Goal: Task Accomplishment & Management: Complete application form

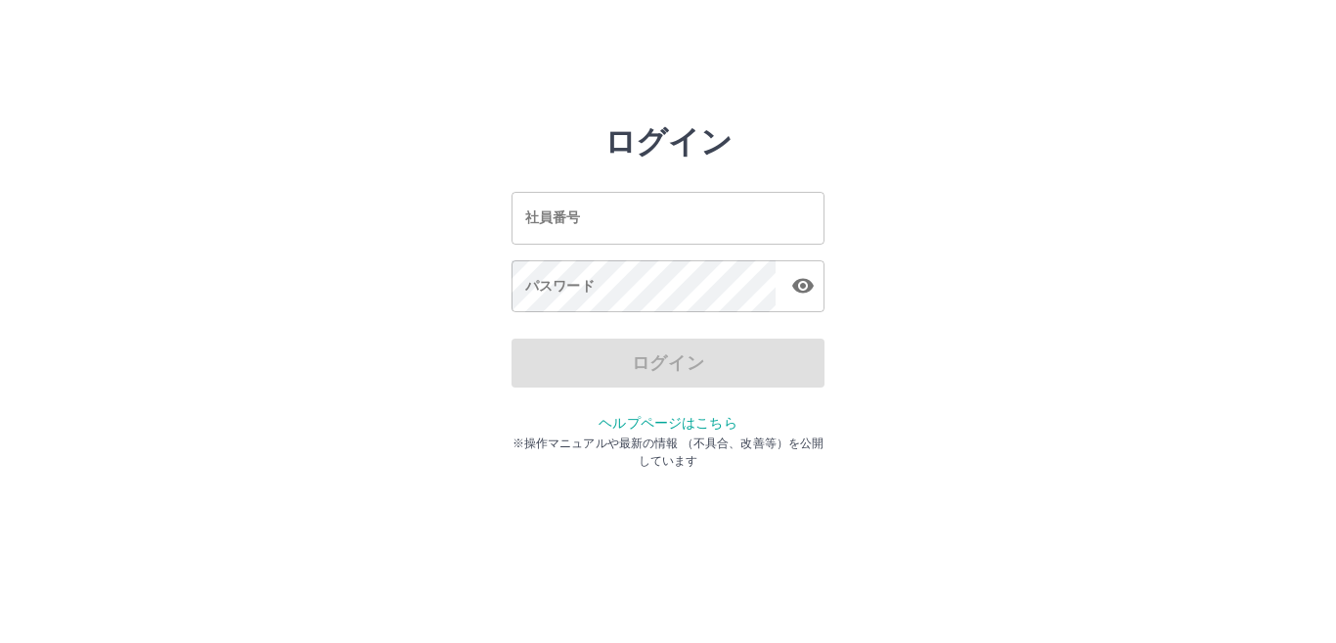
click at [633, 237] on input "社員番号" at bounding box center [668, 218] width 313 height 52
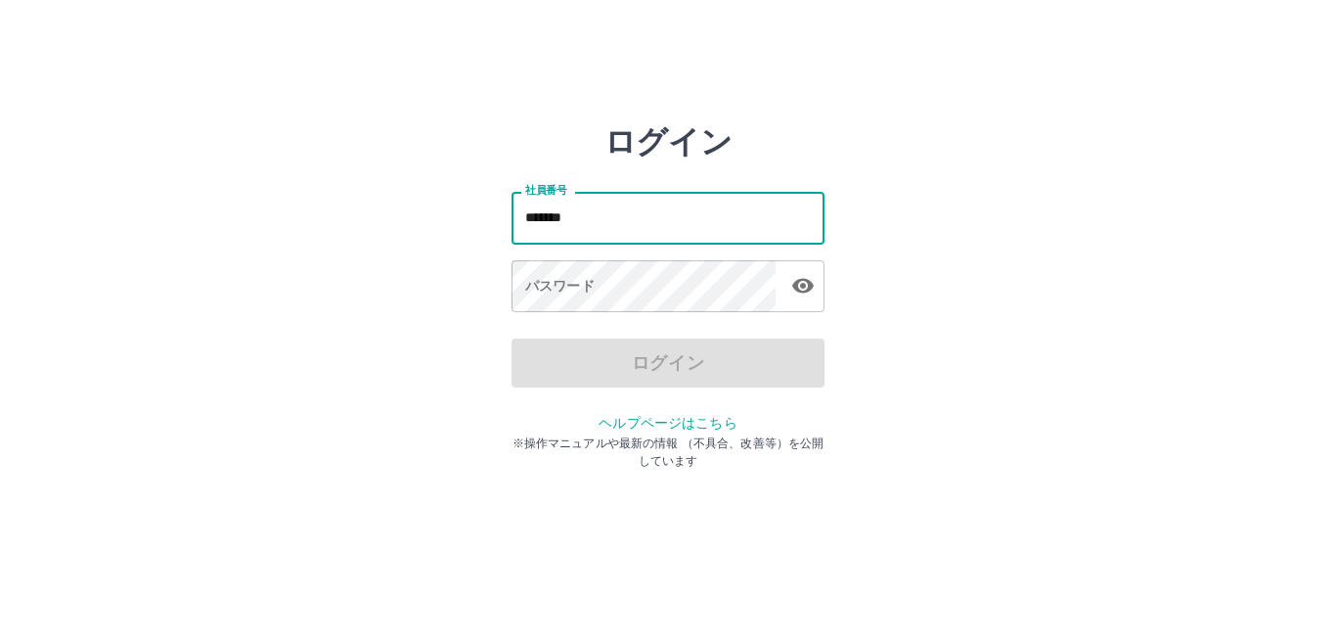
type input "*******"
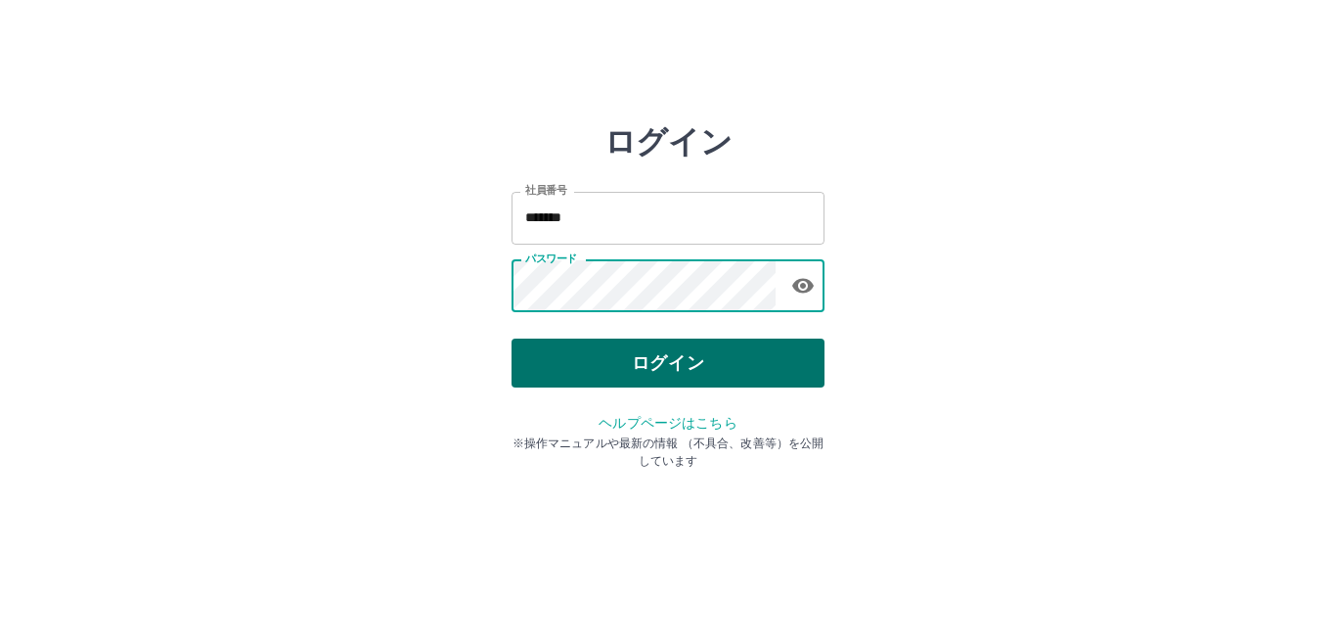
click at [572, 364] on button "ログイン" at bounding box center [668, 362] width 313 height 49
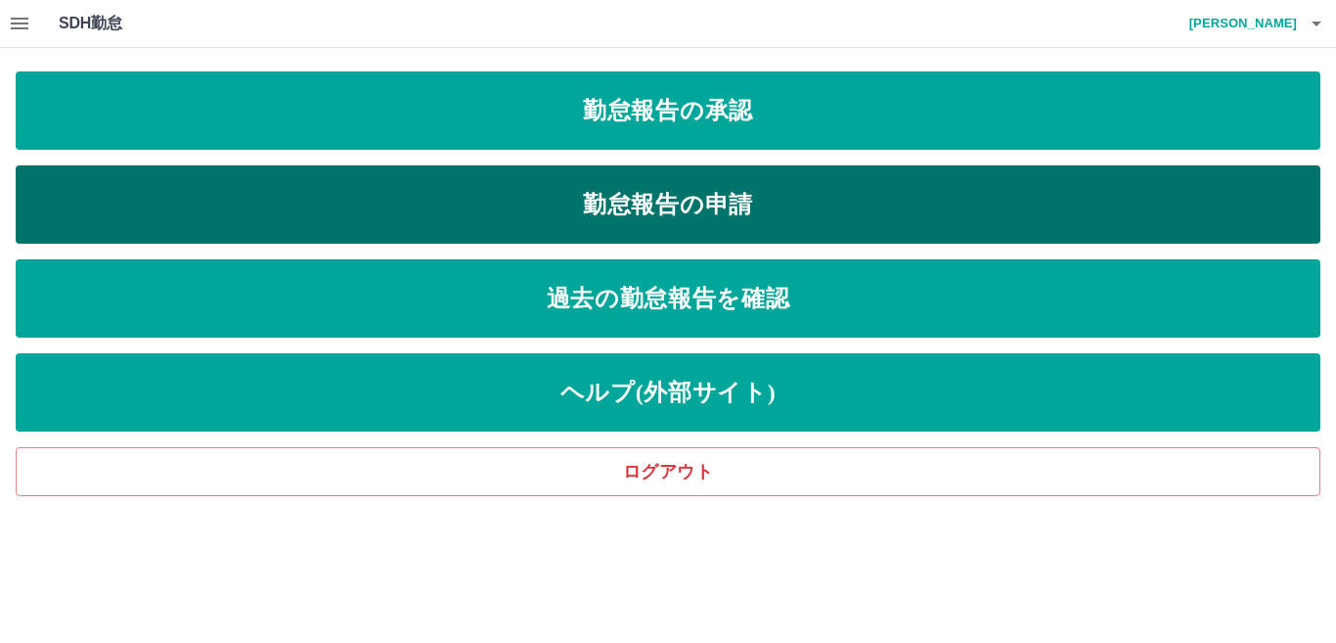
click at [163, 211] on link "勤怠報告の申請" at bounding box center [668, 204] width 1305 height 78
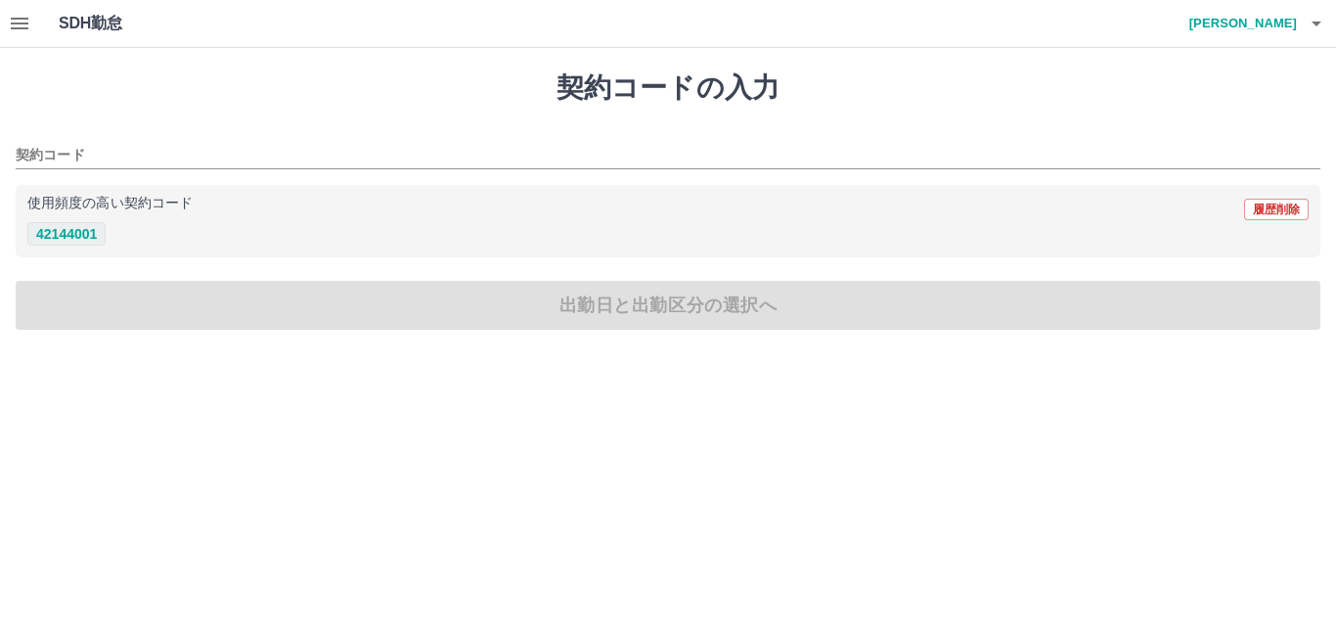
click at [98, 231] on button "42144001" at bounding box center [66, 233] width 78 height 23
type input "********"
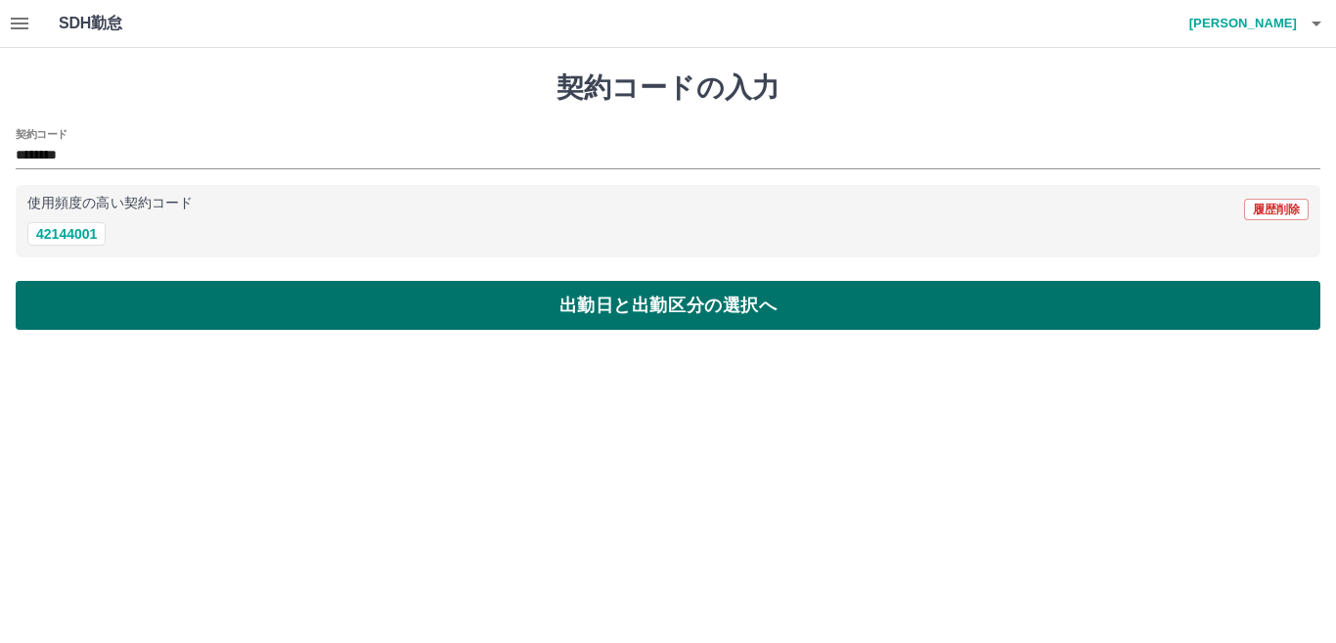
click at [151, 297] on button "出勤日と出勤区分の選択へ" at bounding box center [668, 305] width 1305 height 49
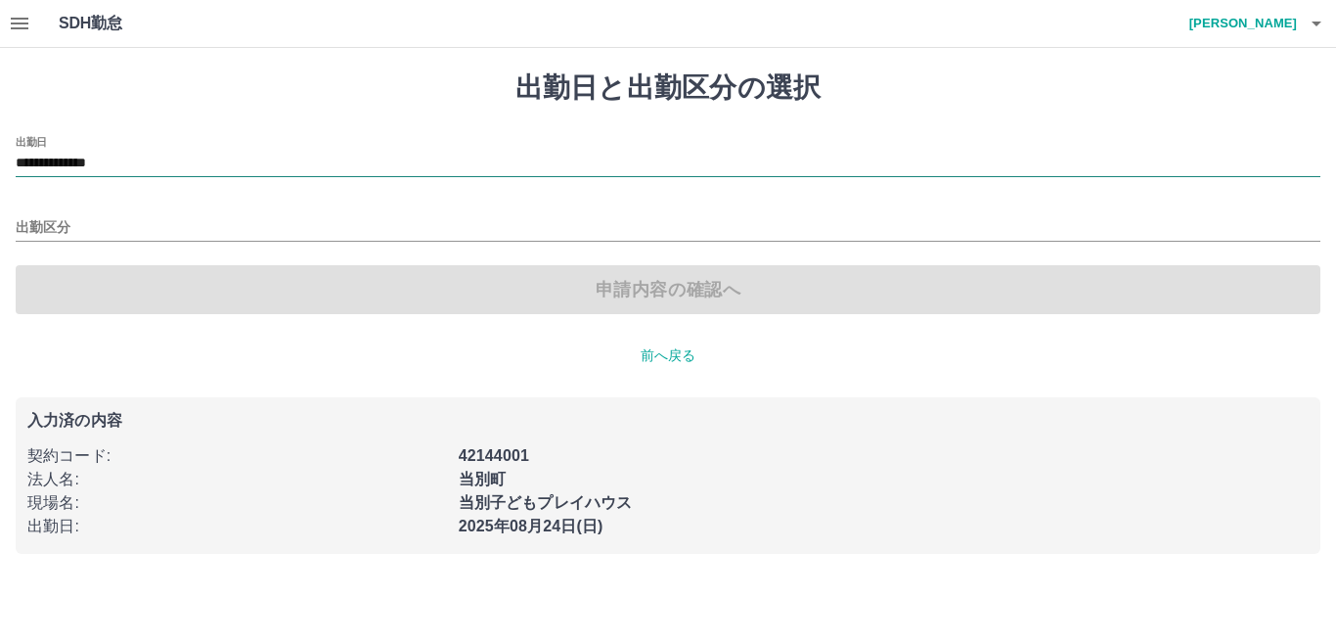
click at [162, 161] on input "**********" at bounding box center [668, 164] width 1305 height 24
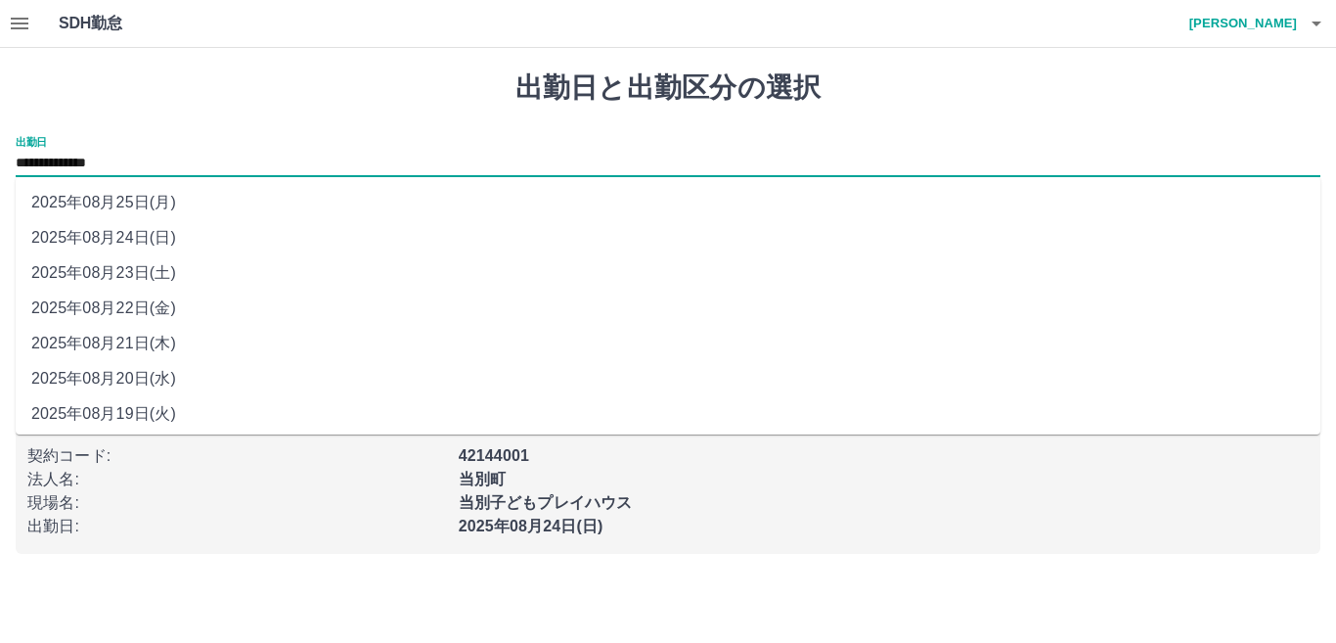
click at [138, 234] on li "2025年08月24日(日)" at bounding box center [668, 237] width 1305 height 35
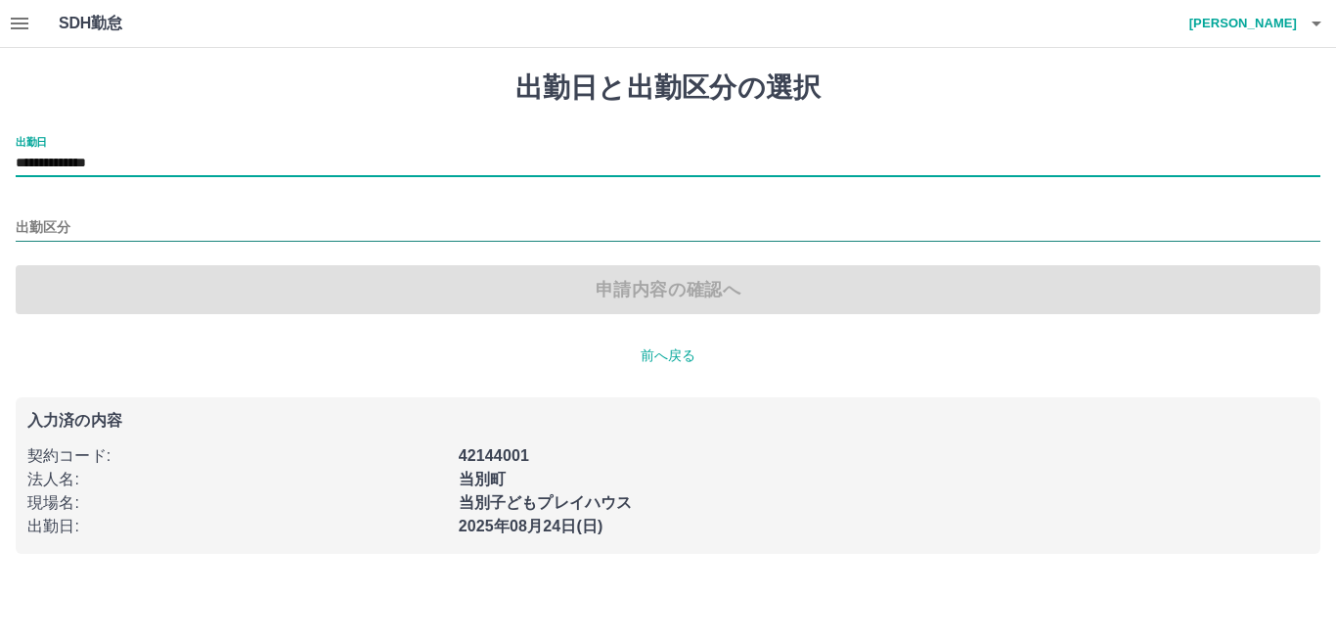
click at [138, 231] on input "出勤区分" at bounding box center [668, 228] width 1305 height 24
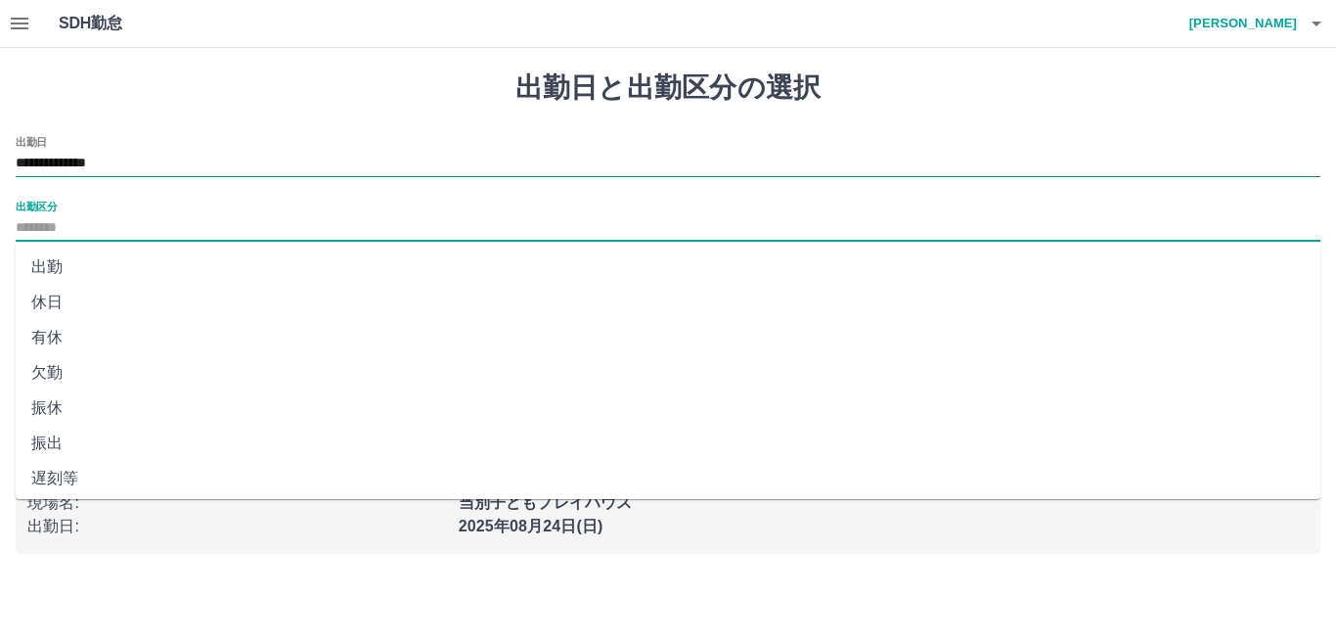
click at [154, 157] on input "**********" at bounding box center [668, 164] width 1305 height 24
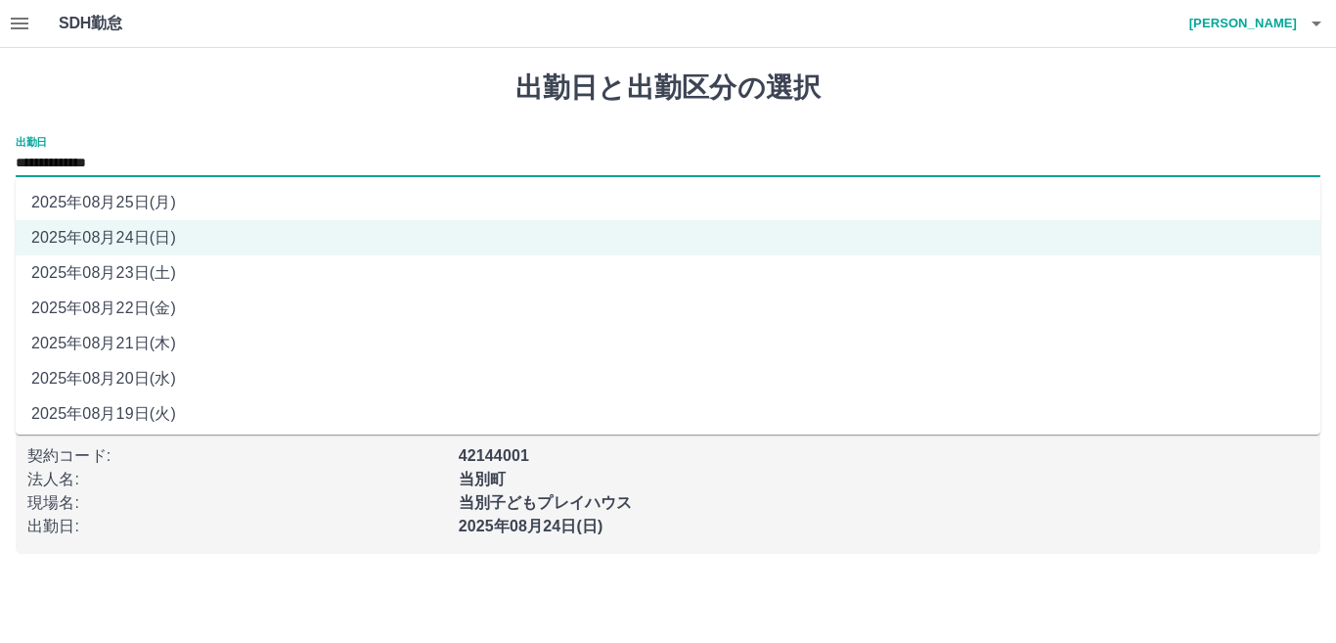
click at [112, 272] on li "2025年08月23日(土)" at bounding box center [668, 272] width 1305 height 35
type input "**********"
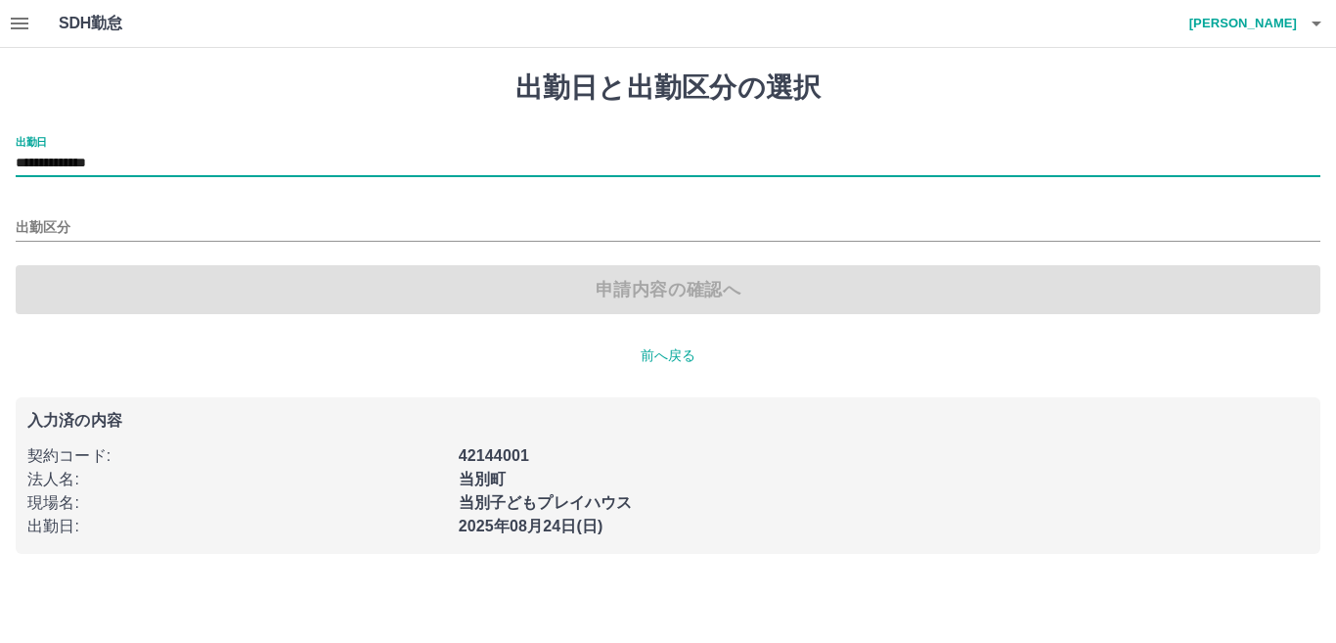
click at [112, 210] on div "出勤区分" at bounding box center [668, 221] width 1305 height 41
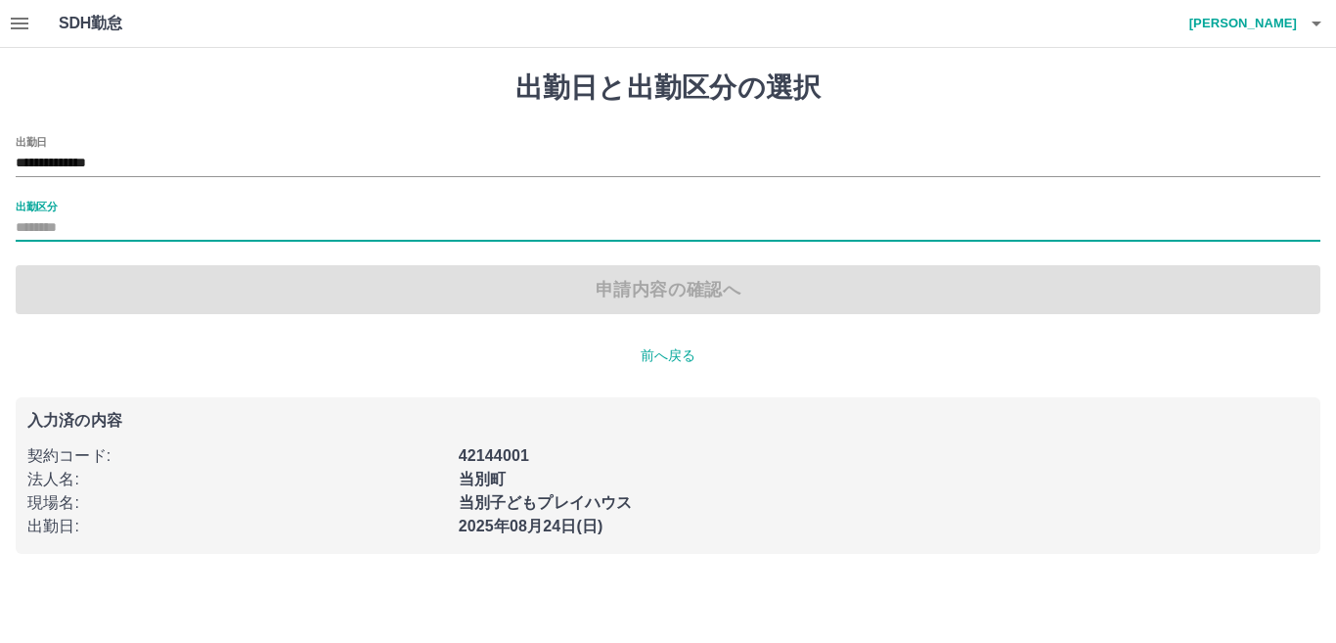
click at [64, 232] on input "出勤区分" at bounding box center [668, 228] width 1305 height 24
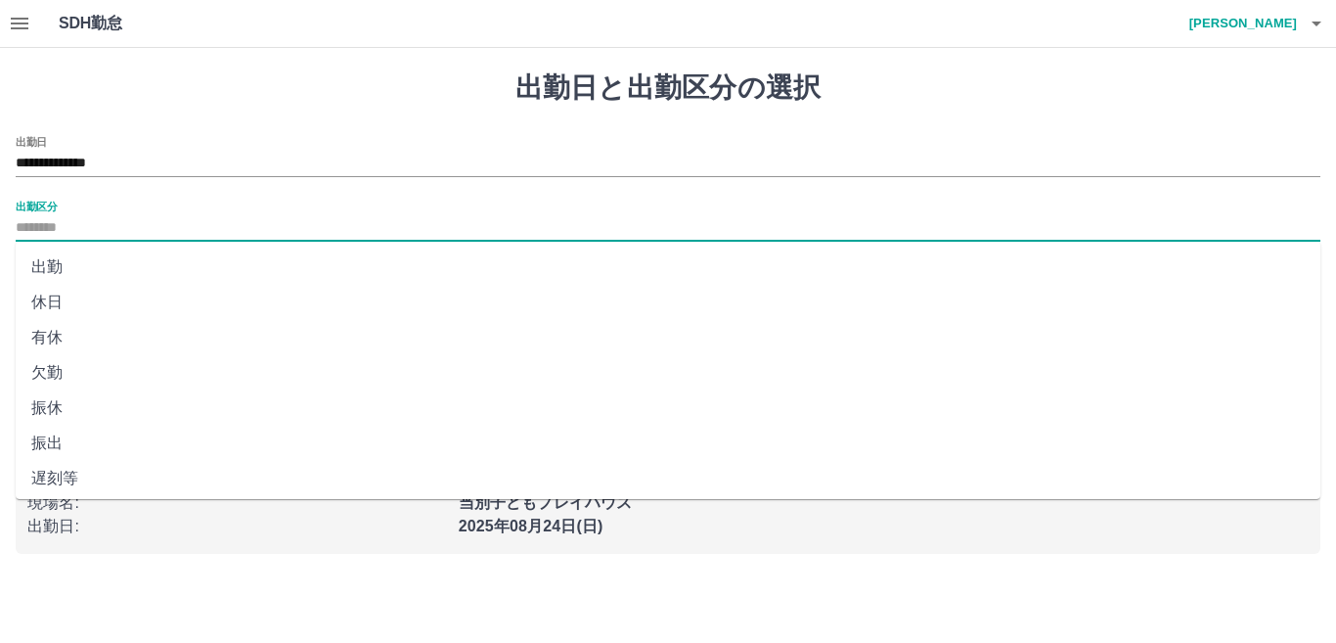
click at [49, 267] on li "出勤" at bounding box center [668, 266] width 1305 height 35
type input "**"
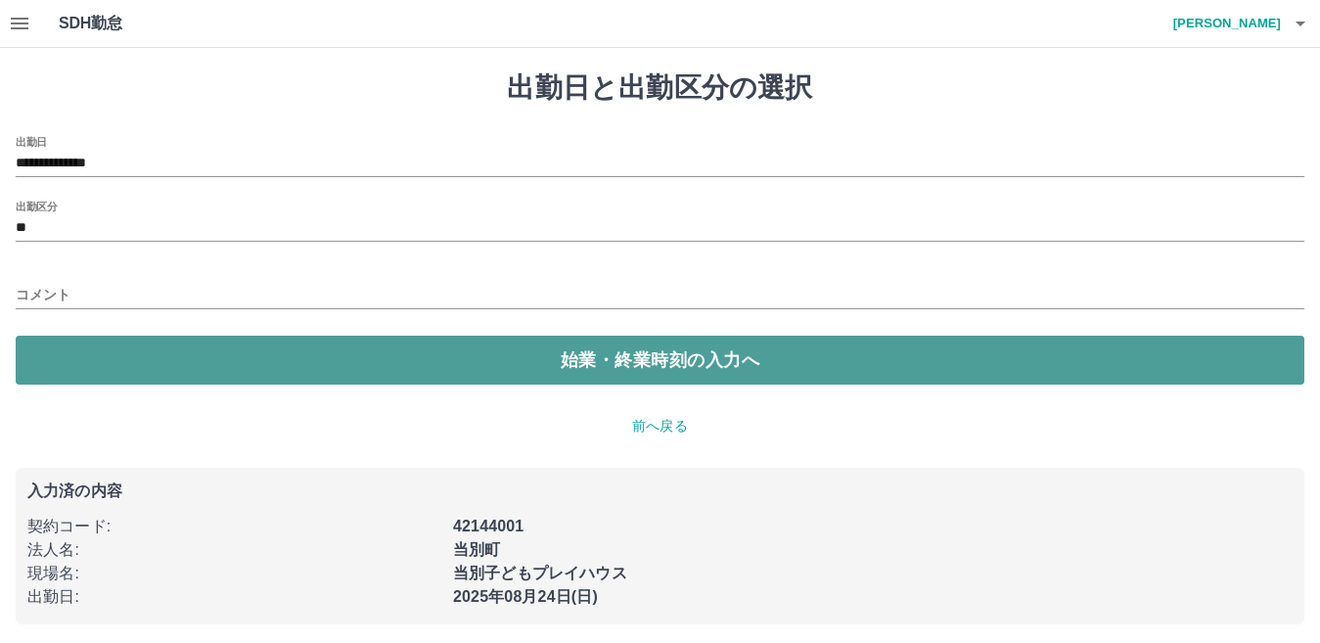
click at [34, 337] on button "始業・終業時刻の入力へ" at bounding box center [660, 360] width 1288 height 49
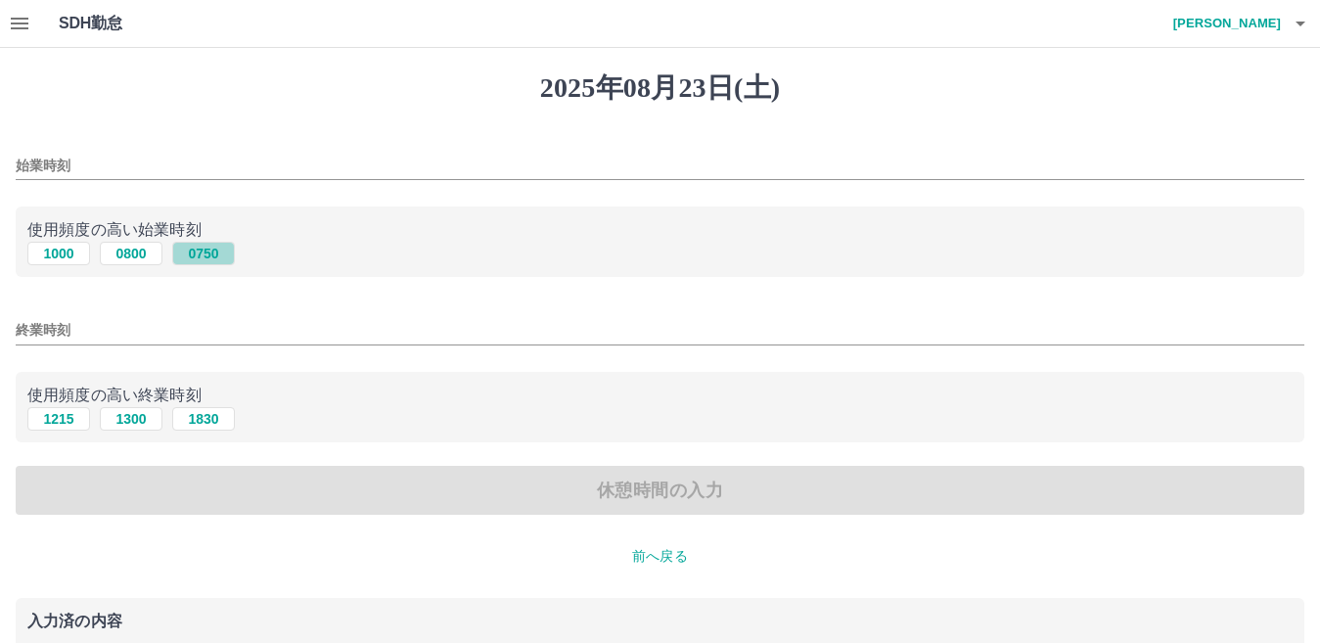
click at [214, 248] on button "0750" at bounding box center [203, 253] width 63 height 23
type input "****"
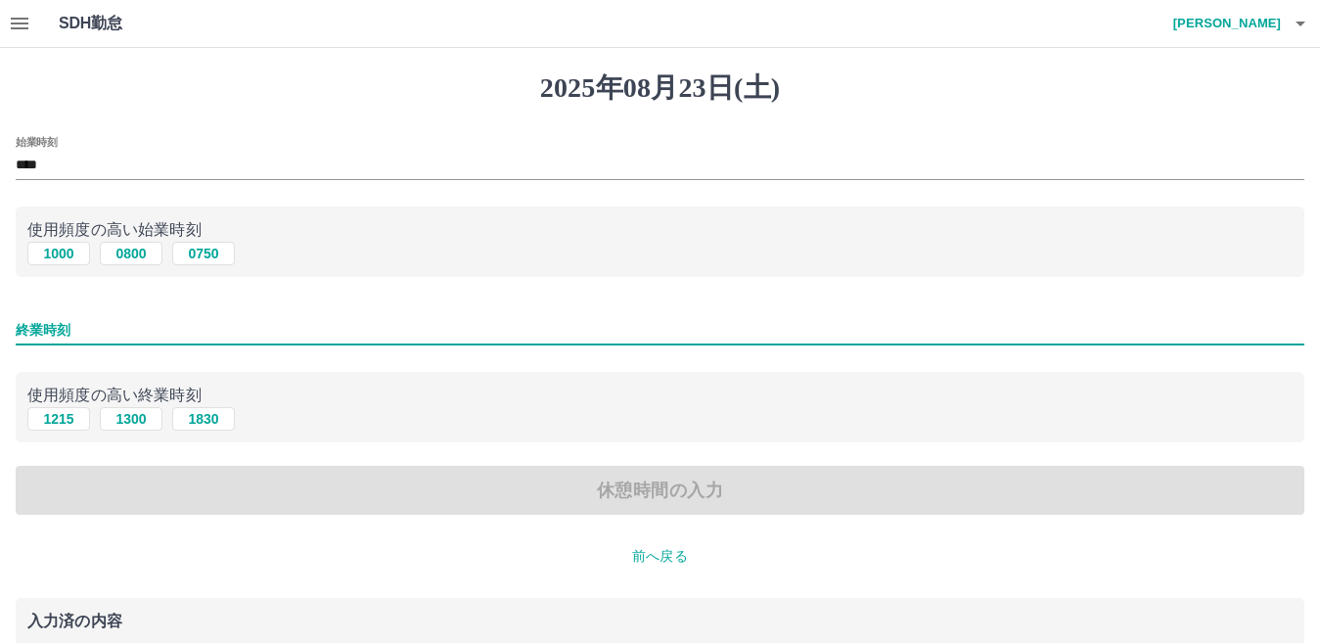
click at [156, 330] on input "終業時刻" at bounding box center [660, 330] width 1288 height 28
type input "****"
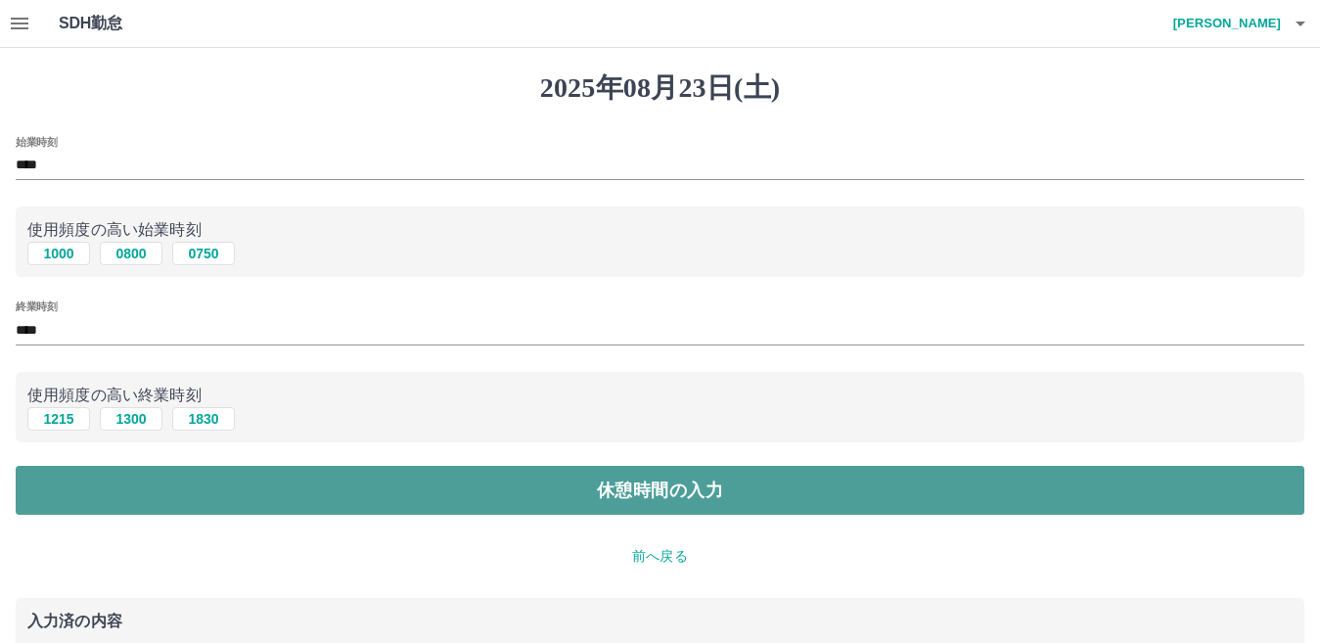
click at [214, 487] on button "休憩時間の入力" at bounding box center [660, 490] width 1288 height 49
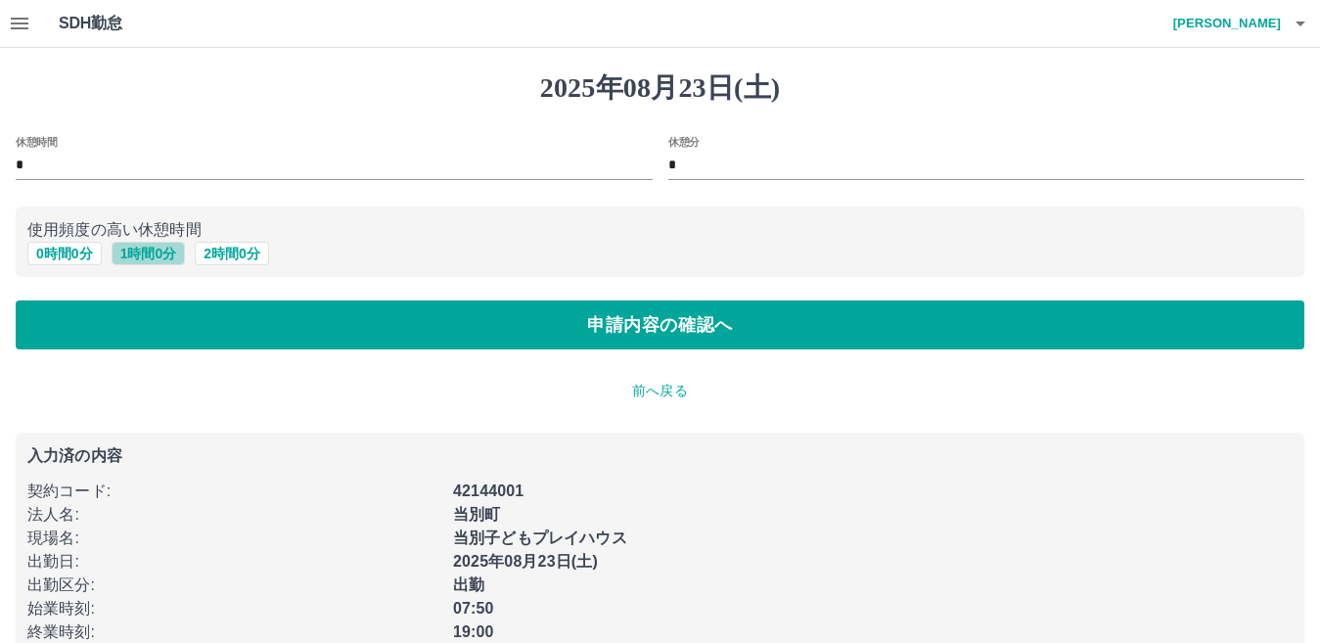
click at [152, 254] on button "1 時間 0 分" at bounding box center [149, 253] width 74 height 23
type input "*"
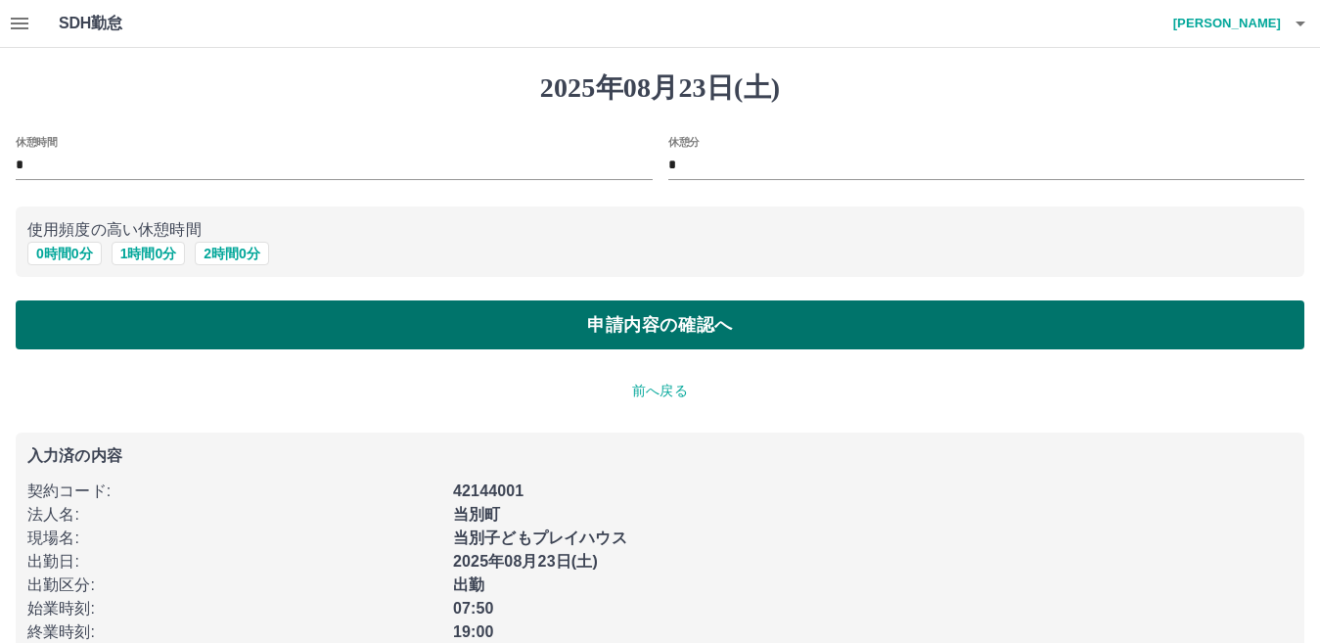
click at [124, 320] on button "申請内容の確認へ" at bounding box center [660, 324] width 1288 height 49
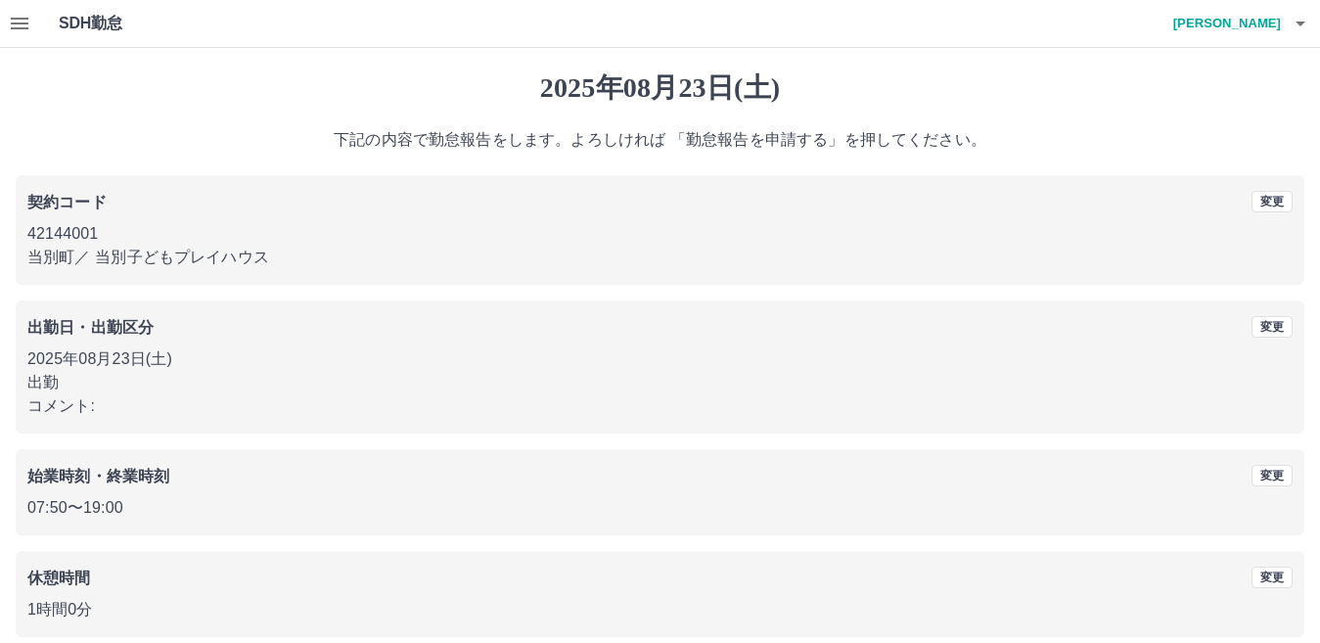
scroll to position [90, 0]
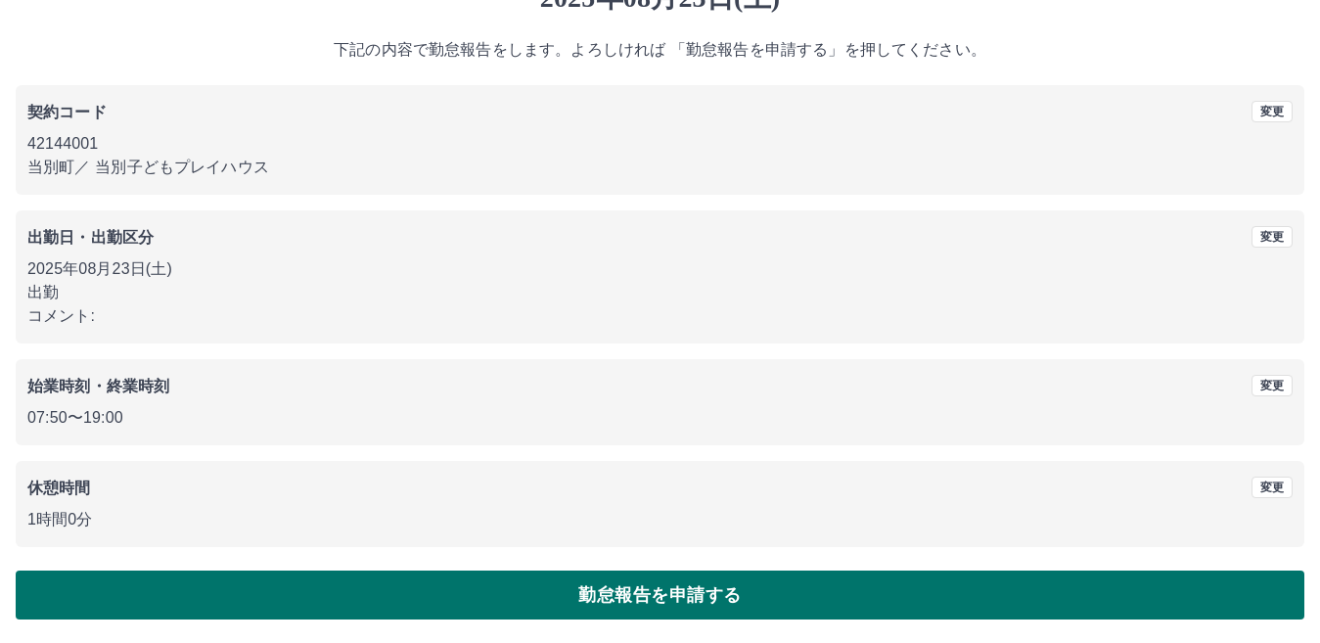
click at [258, 590] on button "勤怠報告を申請する" at bounding box center [660, 594] width 1288 height 49
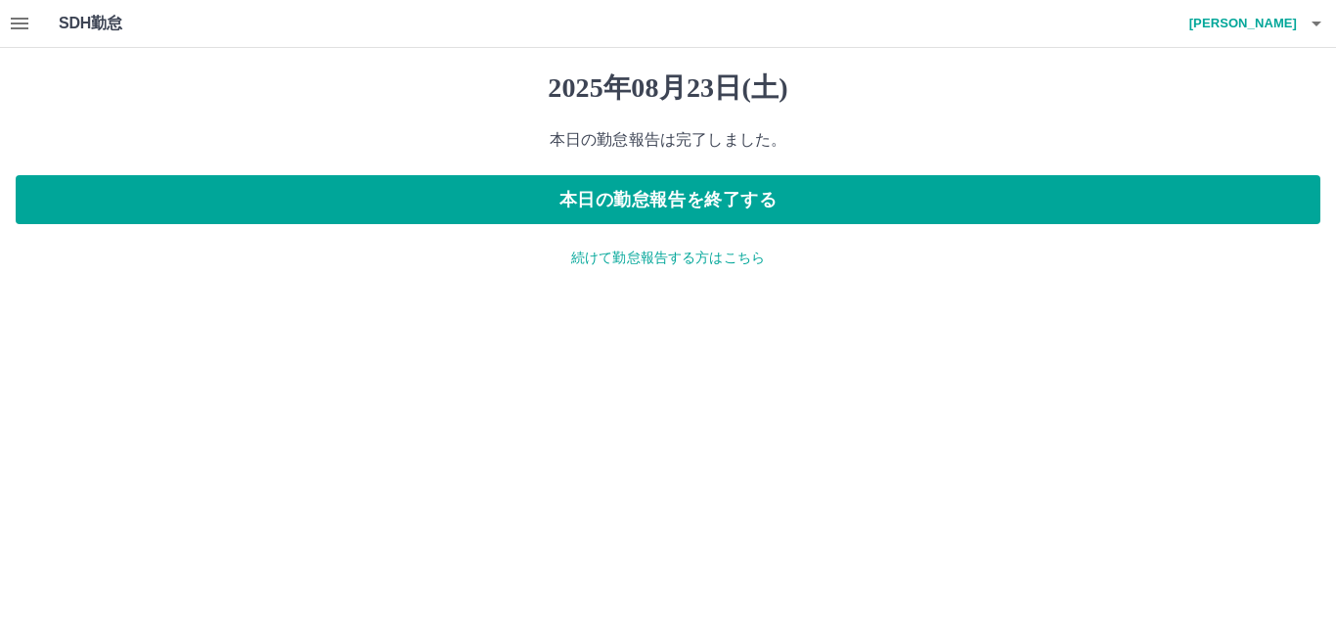
click at [15, 16] on icon "button" at bounding box center [19, 23] width 23 height 23
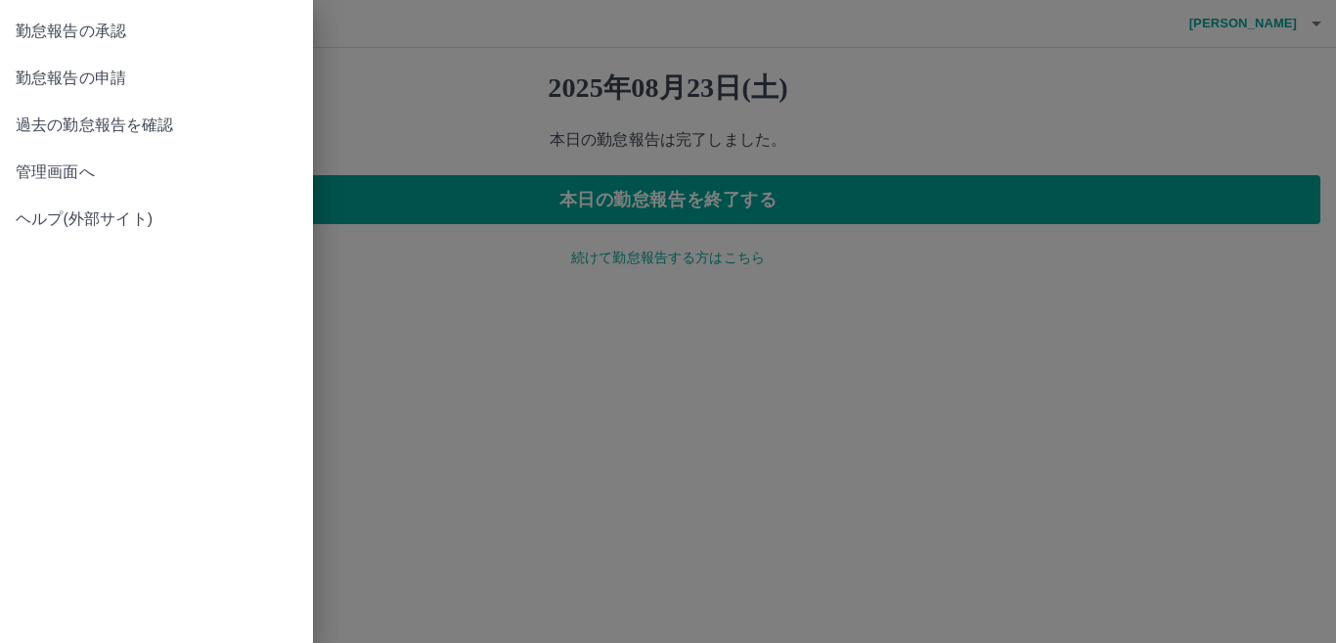
click at [18, 29] on span "勤怠報告の承認" at bounding box center [157, 31] width 282 height 23
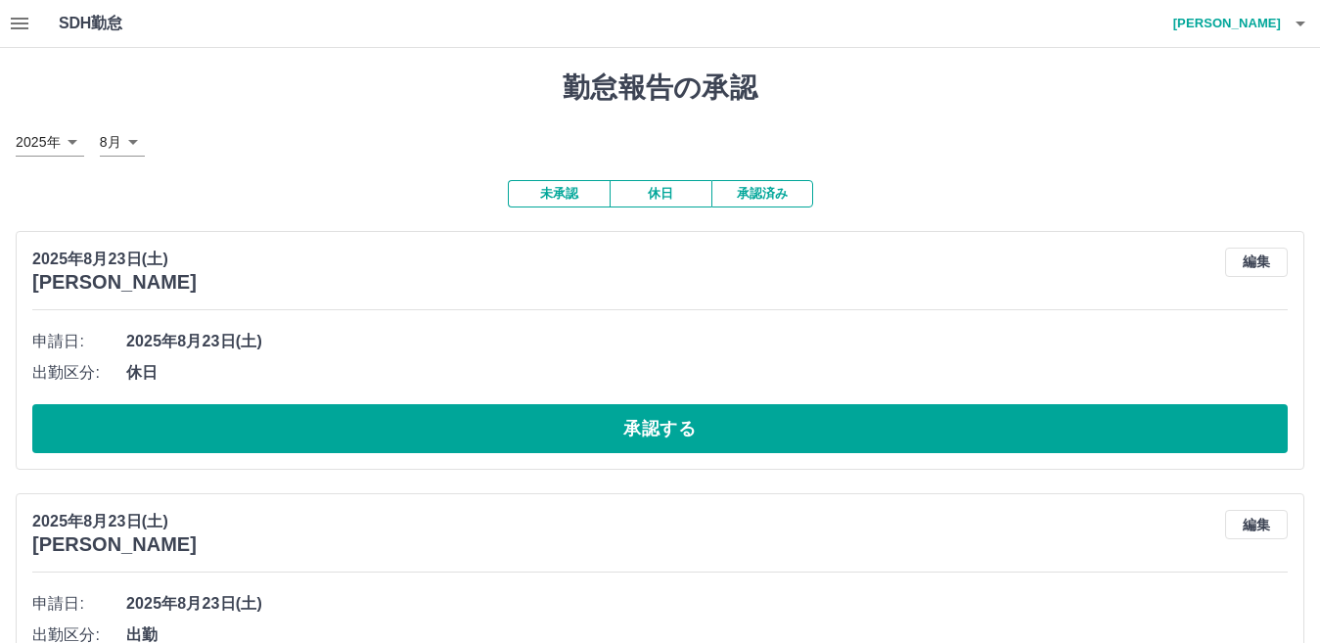
click at [657, 189] on button "休日" at bounding box center [660, 193] width 102 height 27
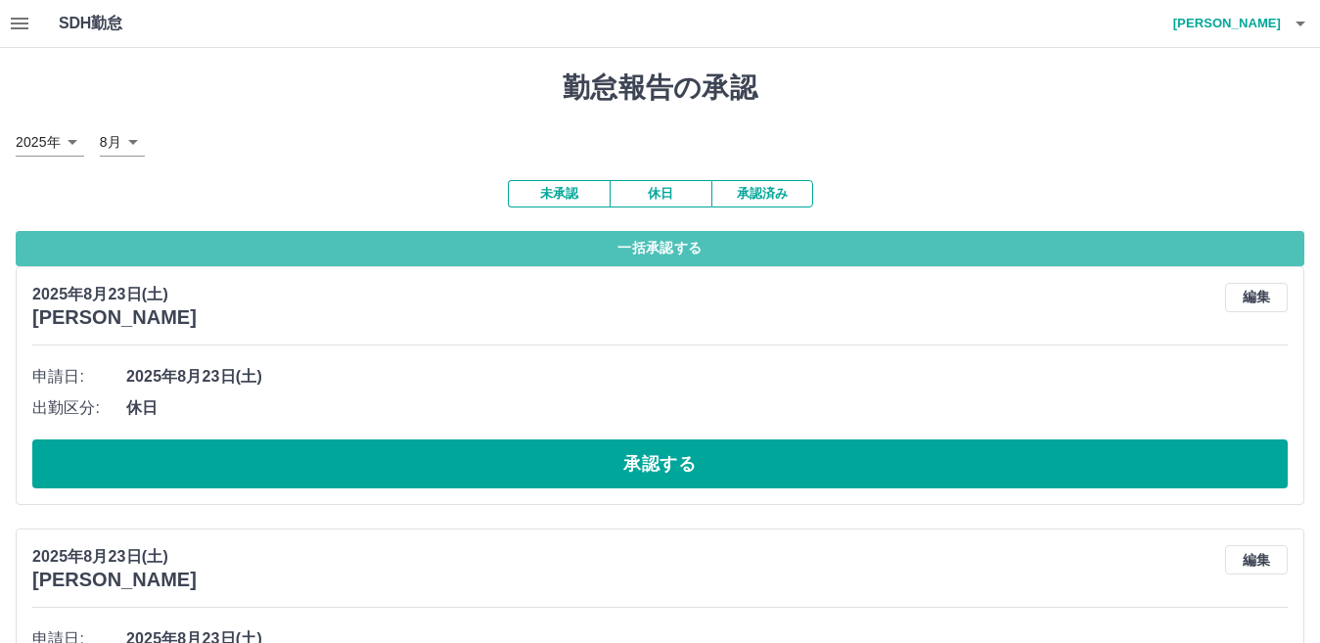
click at [672, 252] on button "一括承認する" at bounding box center [660, 248] width 1288 height 35
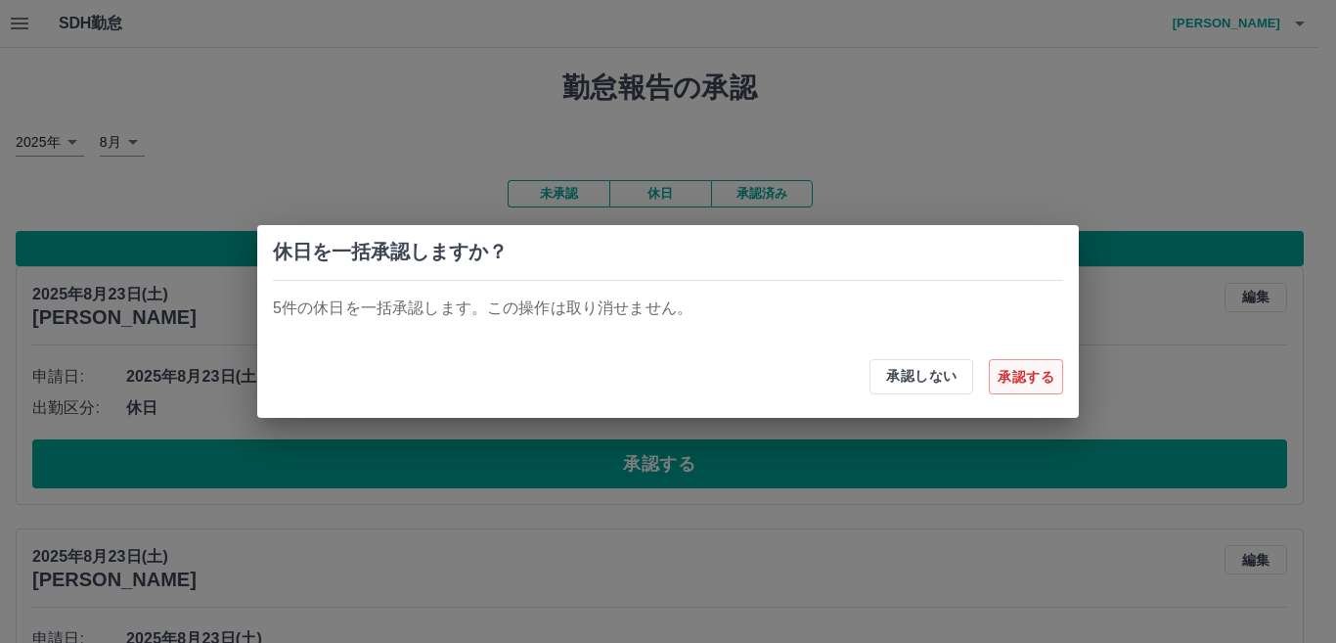
click at [1005, 379] on button "承認する" at bounding box center [1026, 376] width 74 height 35
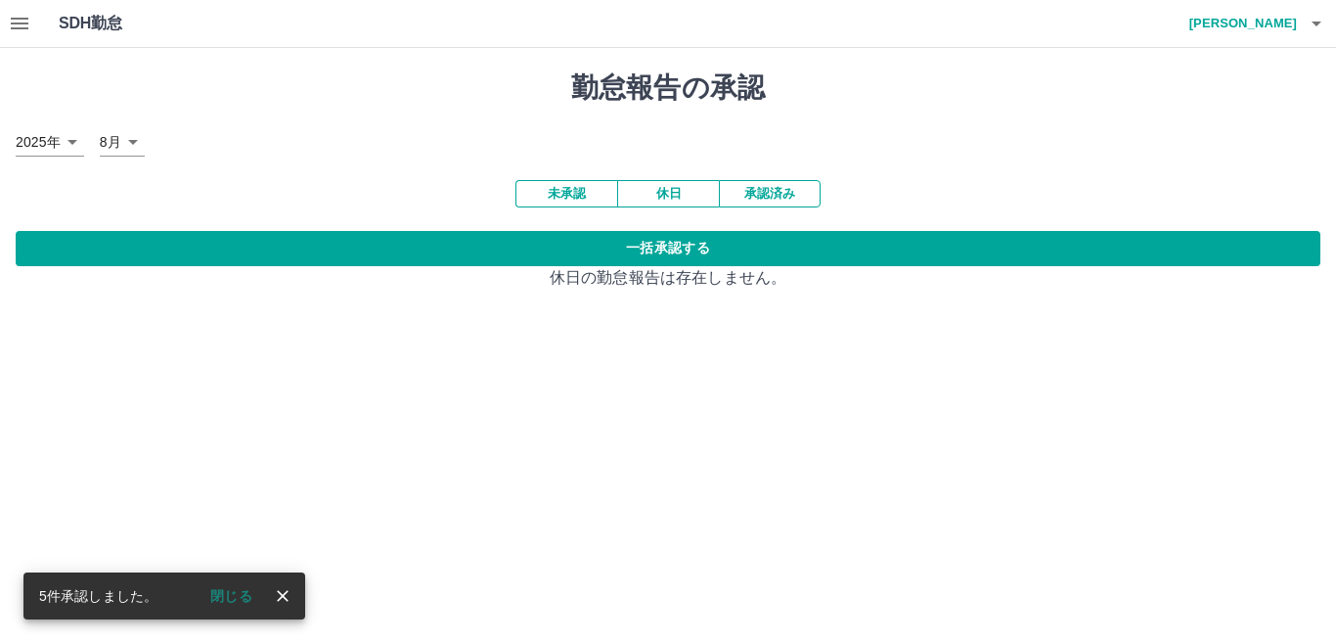
click at [554, 193] on button "未承認" at bounding box center [567, 193] width 102 height 27
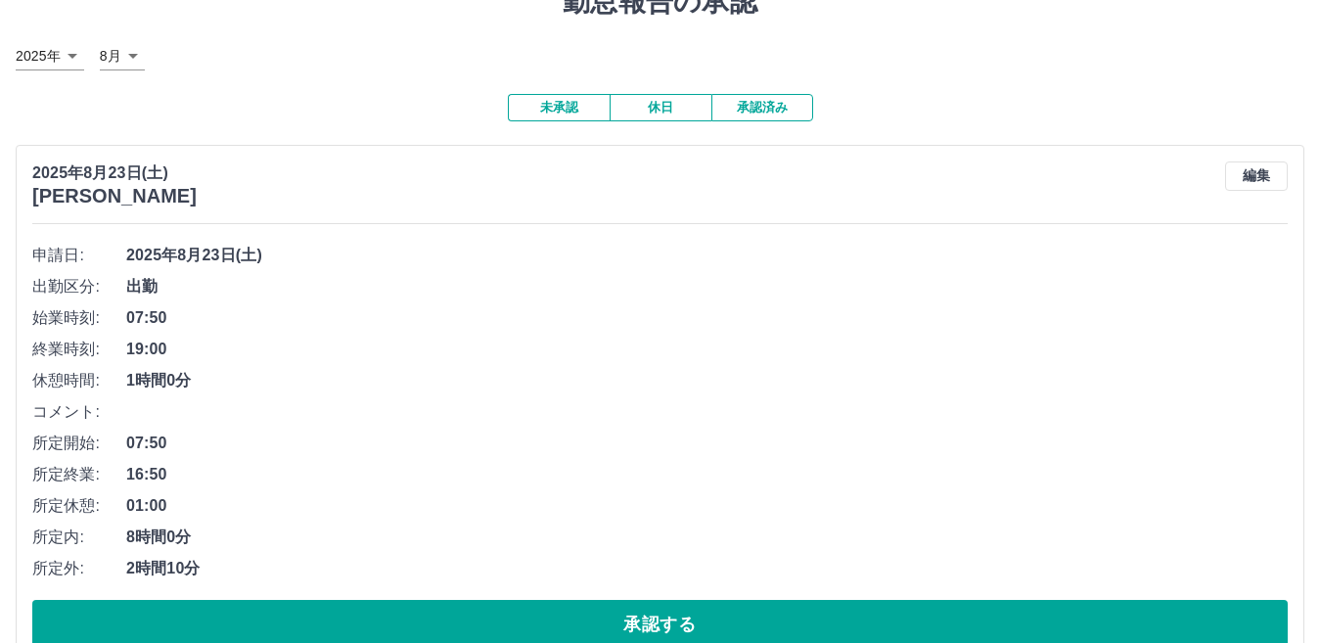
scroll to position [196, 0]
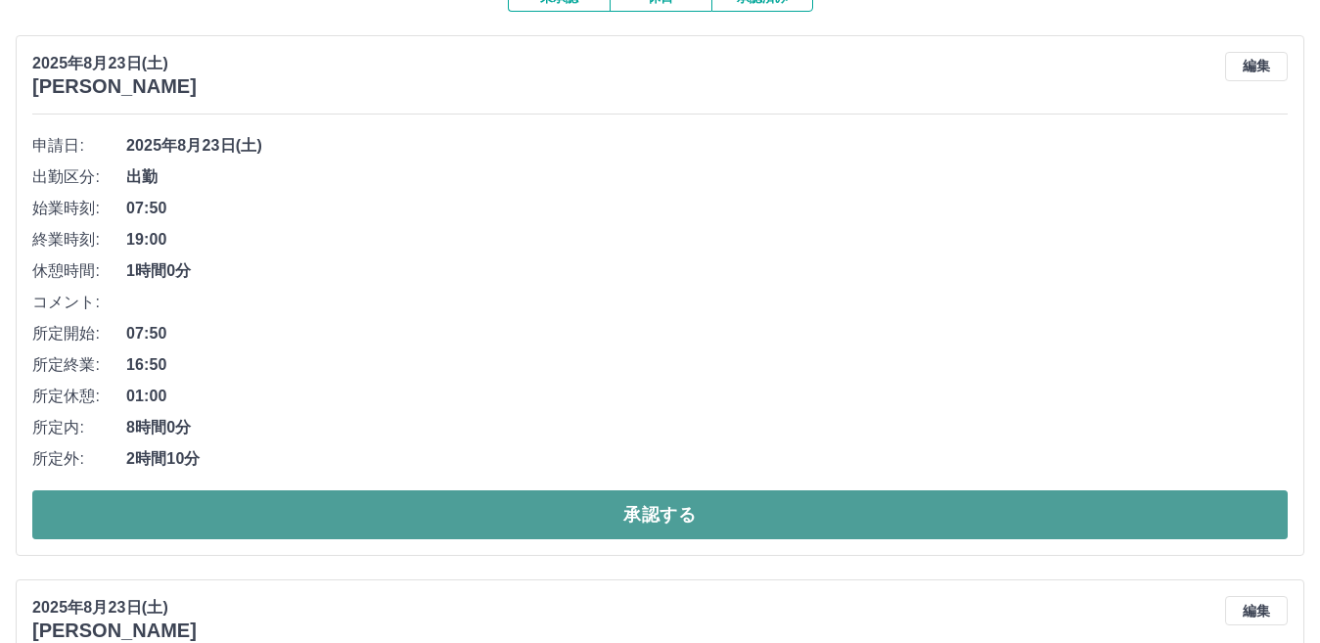
click at [264, 502] on button "承認する" at bounding box center [659, 514] width 1255 height 49
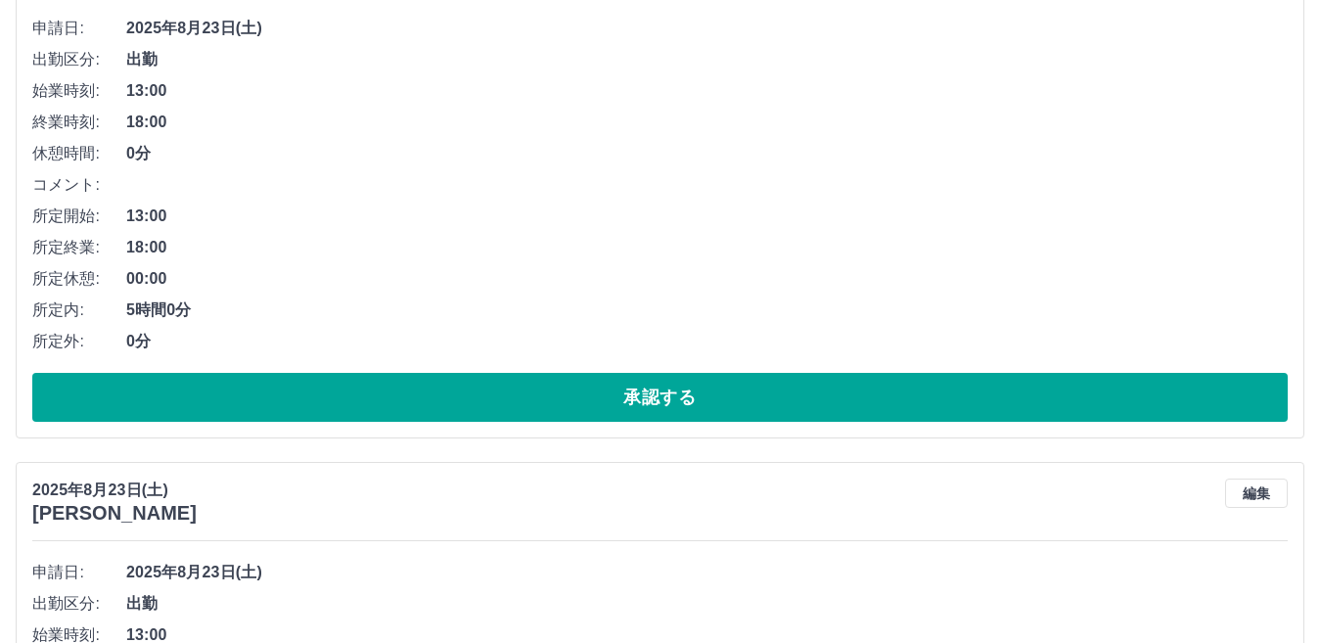
scroll to position [239, 0]
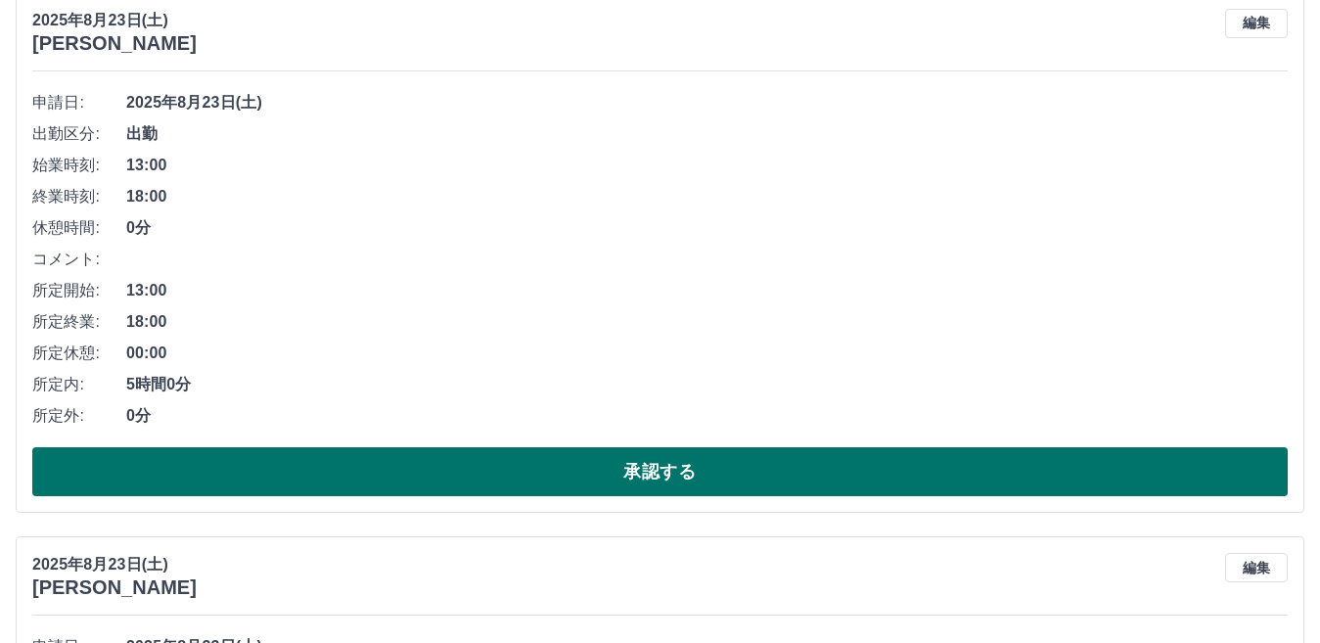
click at [473, 473] on button "承認する" at bounding box center [659, 471] width 1255 height 49
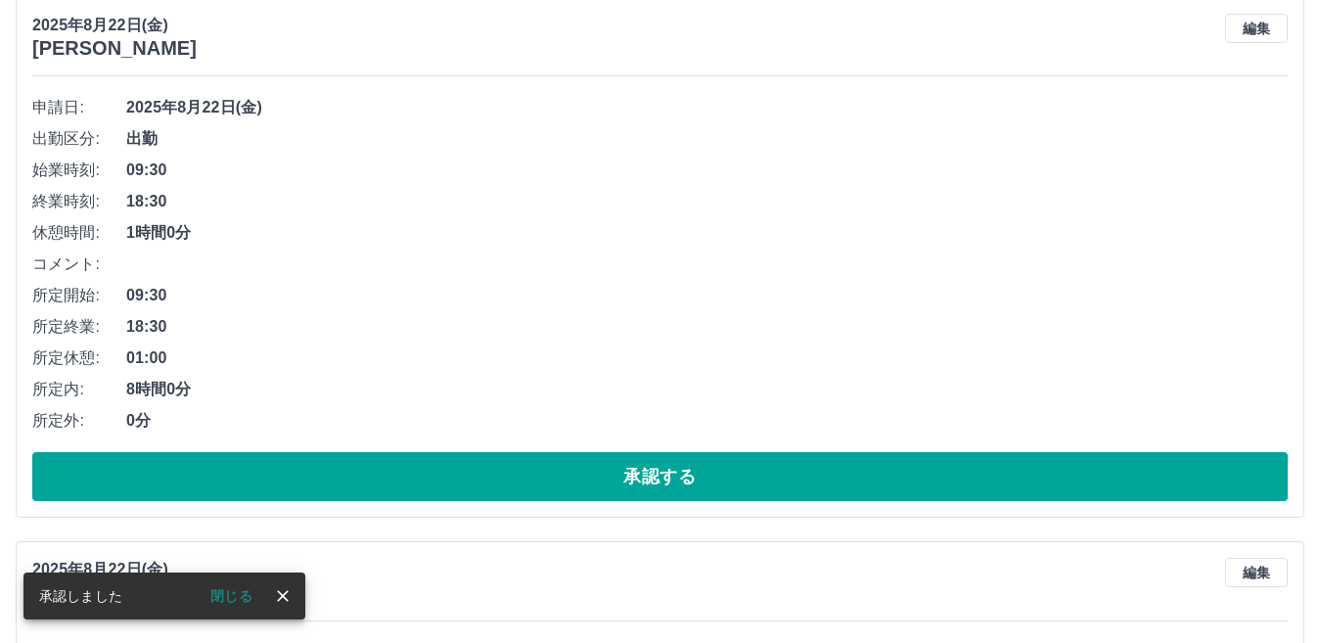
scroll to position [783, 0]
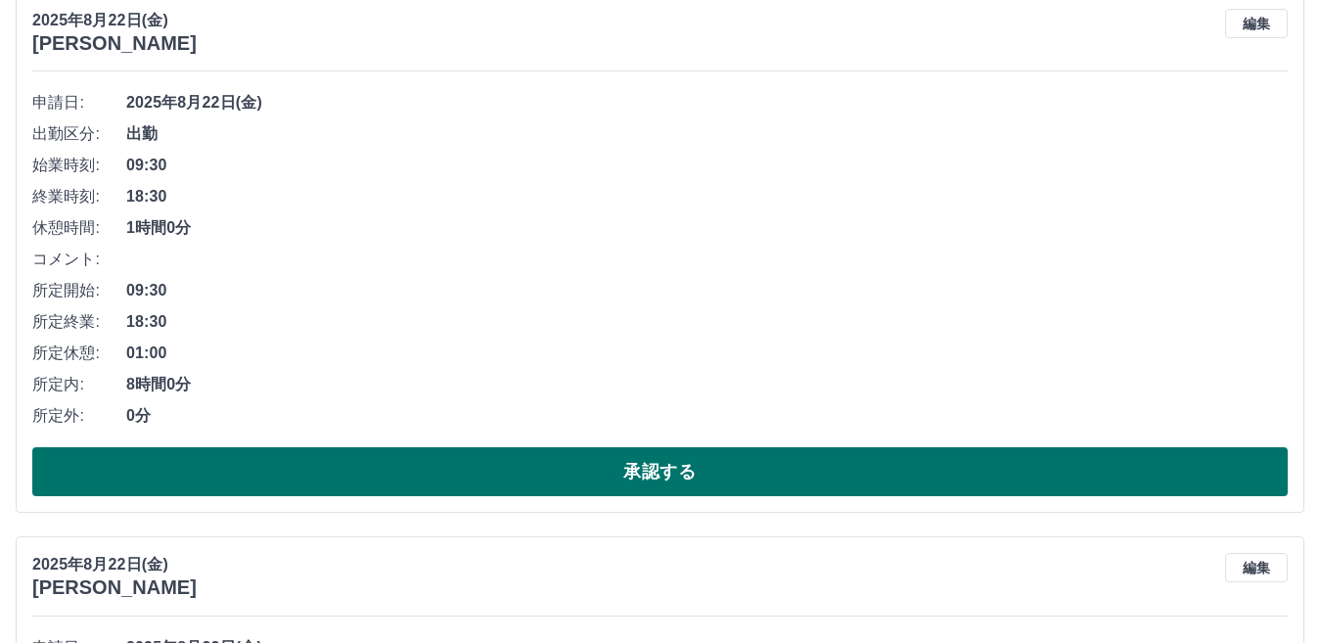
click at [355, 478] on button "承認する" at bounding box center [659, 471] width 1255 height 49
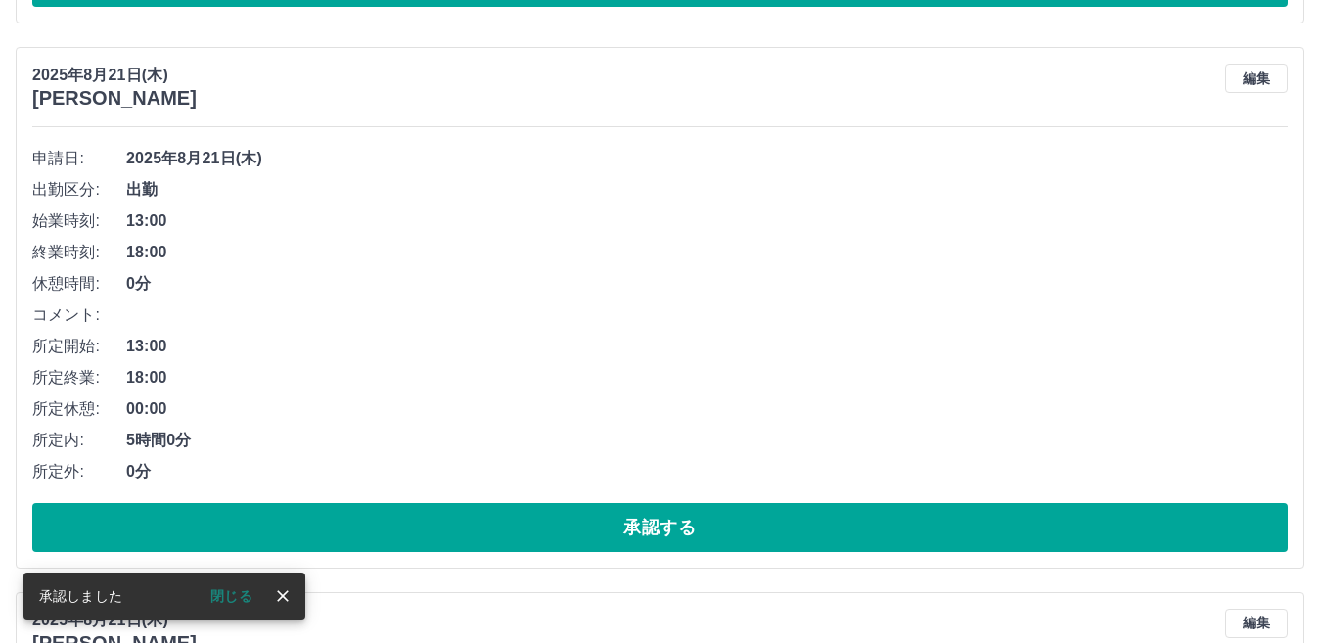
scroll to position [728, 0]
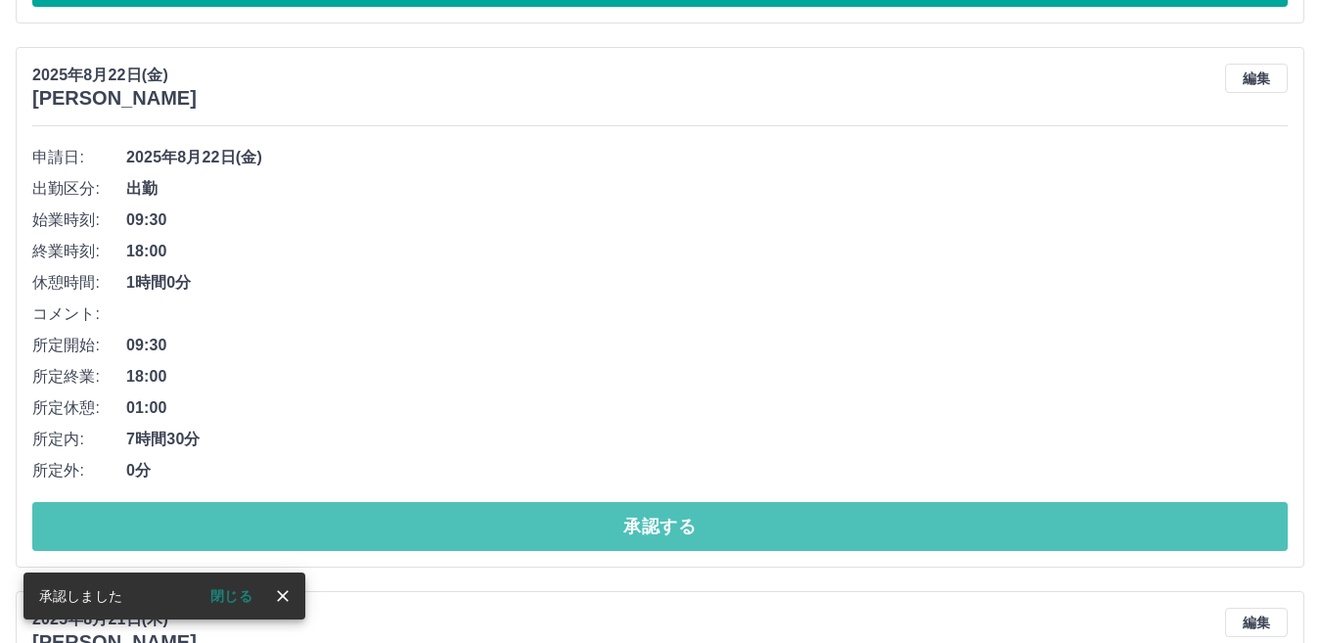
click at [331, 522] on button "承認する" at bounding box center [659, 526] width 1255 height 49
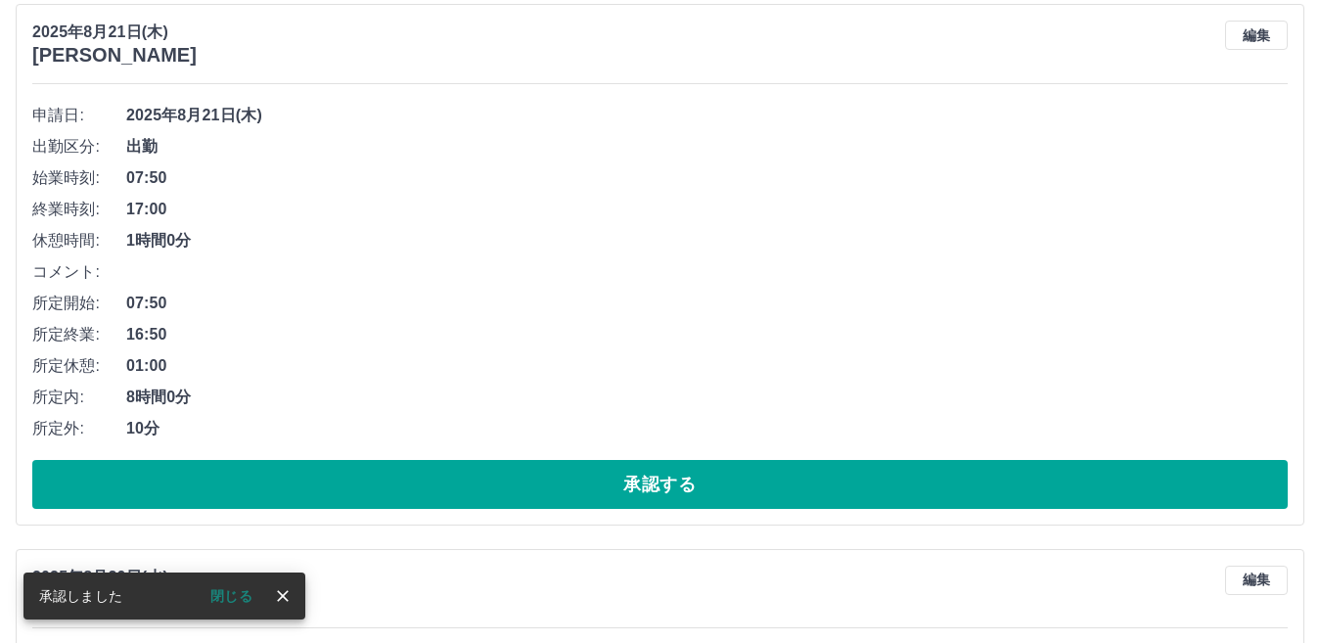
scroll to position [771, 0]
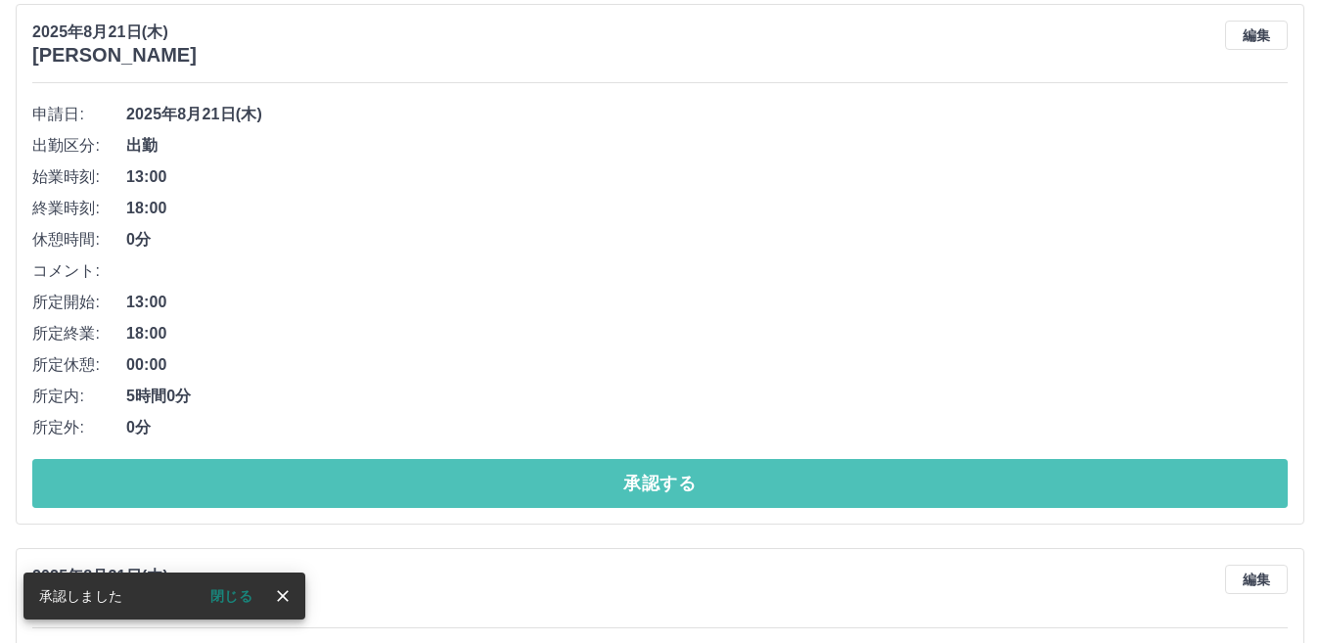
click at [332, 476] on button "承認する" at bounding box center [659, 483] width 1255 height 49
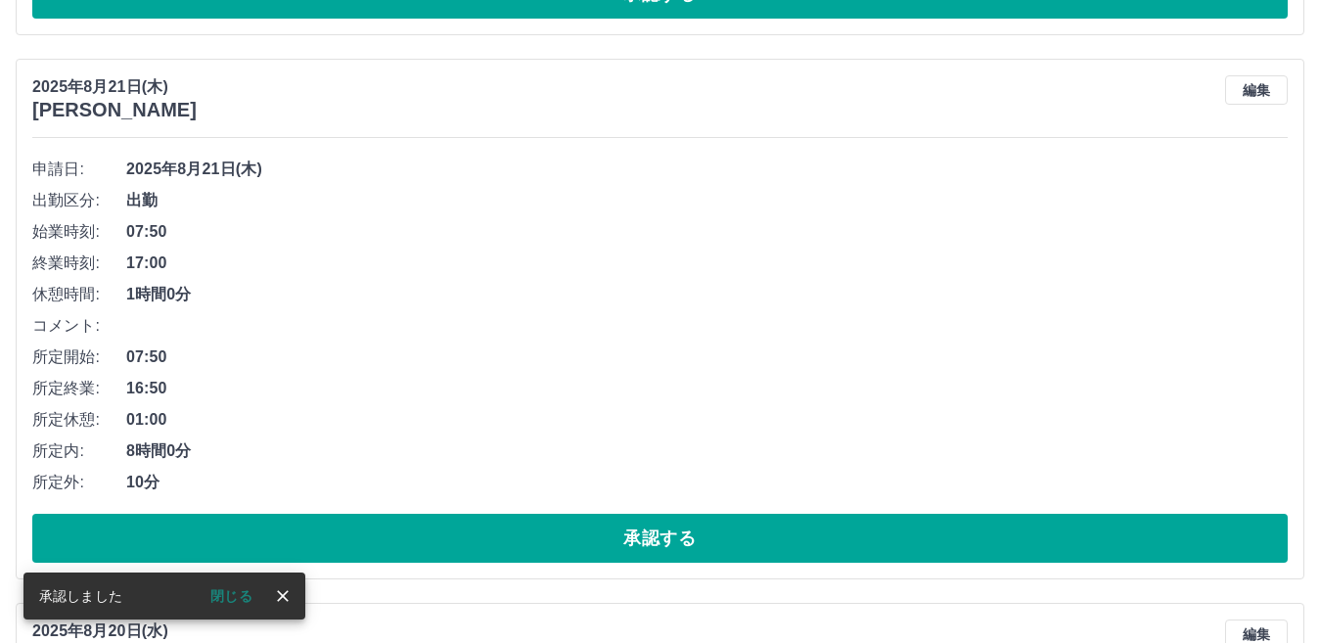
scroll to position [814, 0]
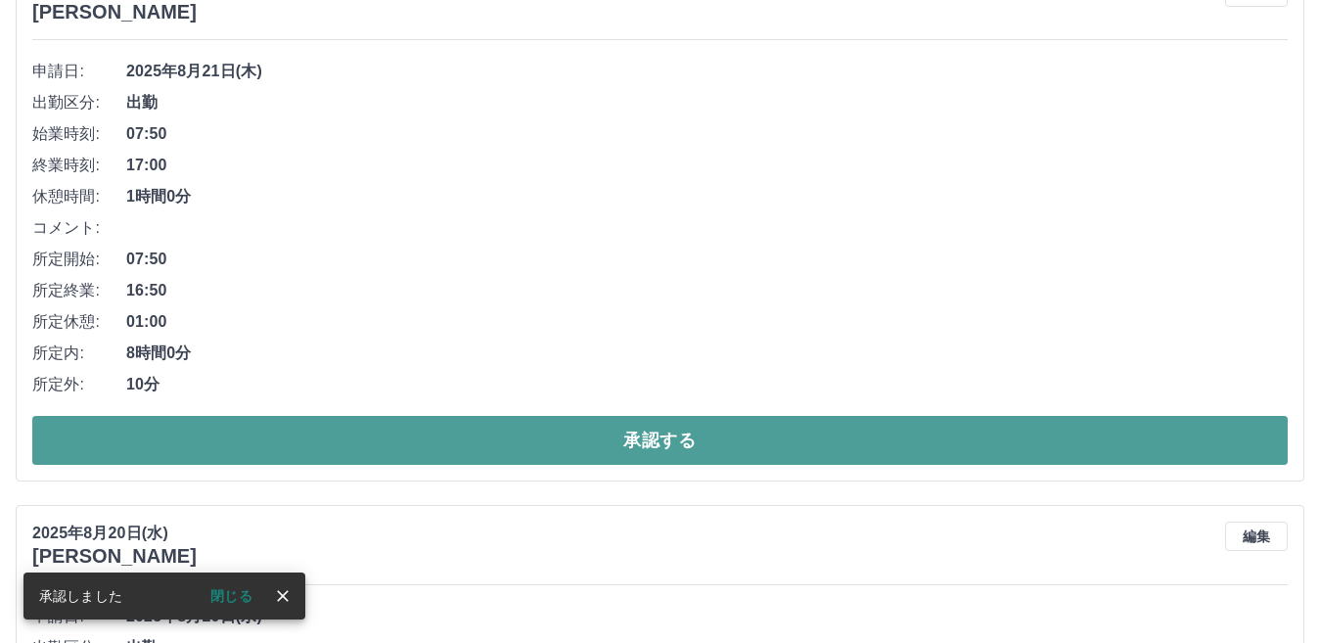
click at [364, 433] on button "承認する" at bounding box center [659, 440] width 1255 height 49
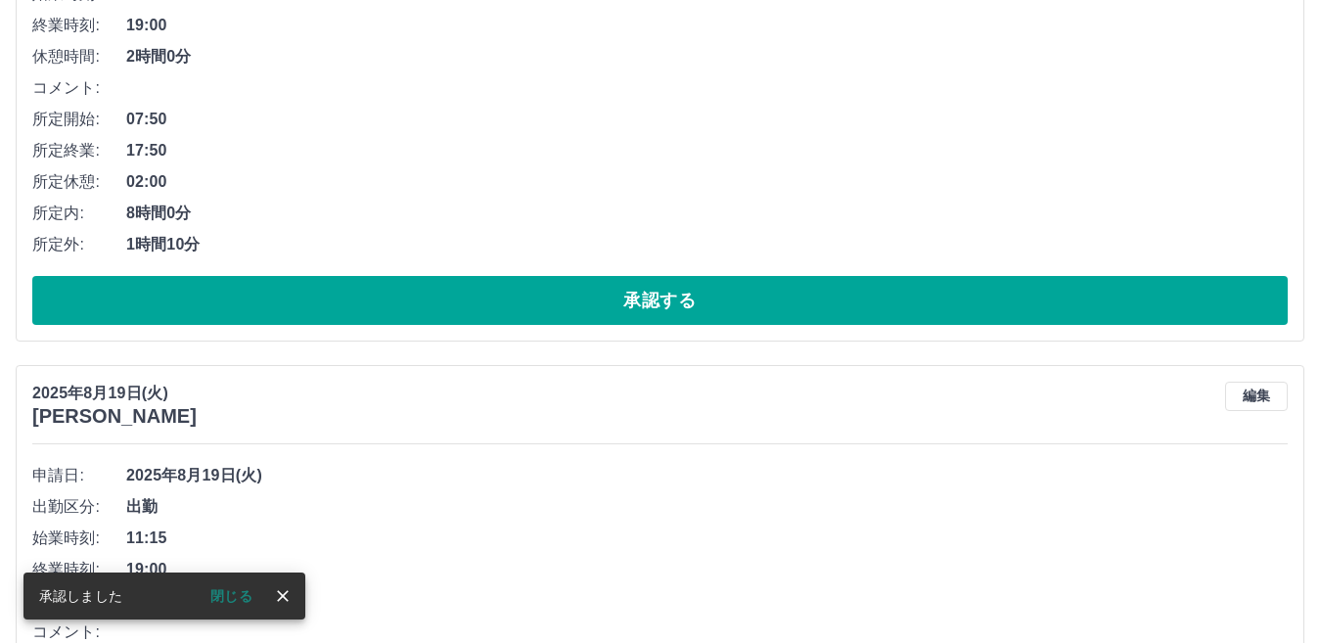
scroll to position [954, 0]
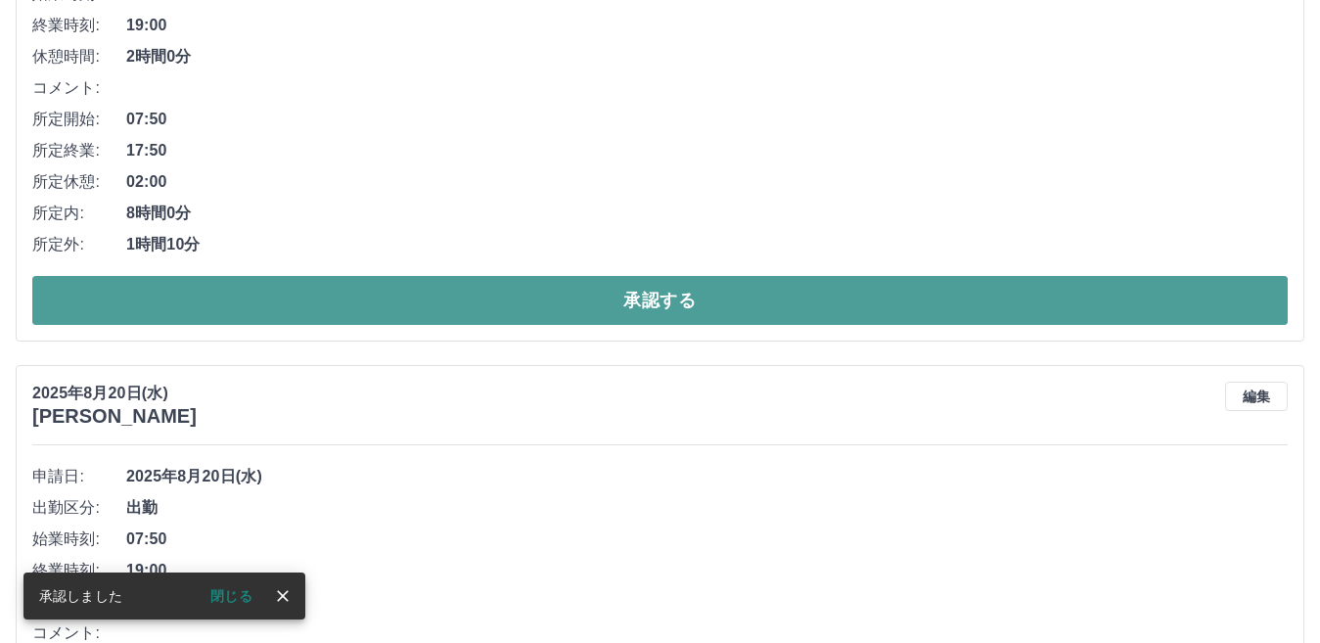
click at [402, 306] on button "承認する" at bounding box center [659, 300] width 1255 height 49
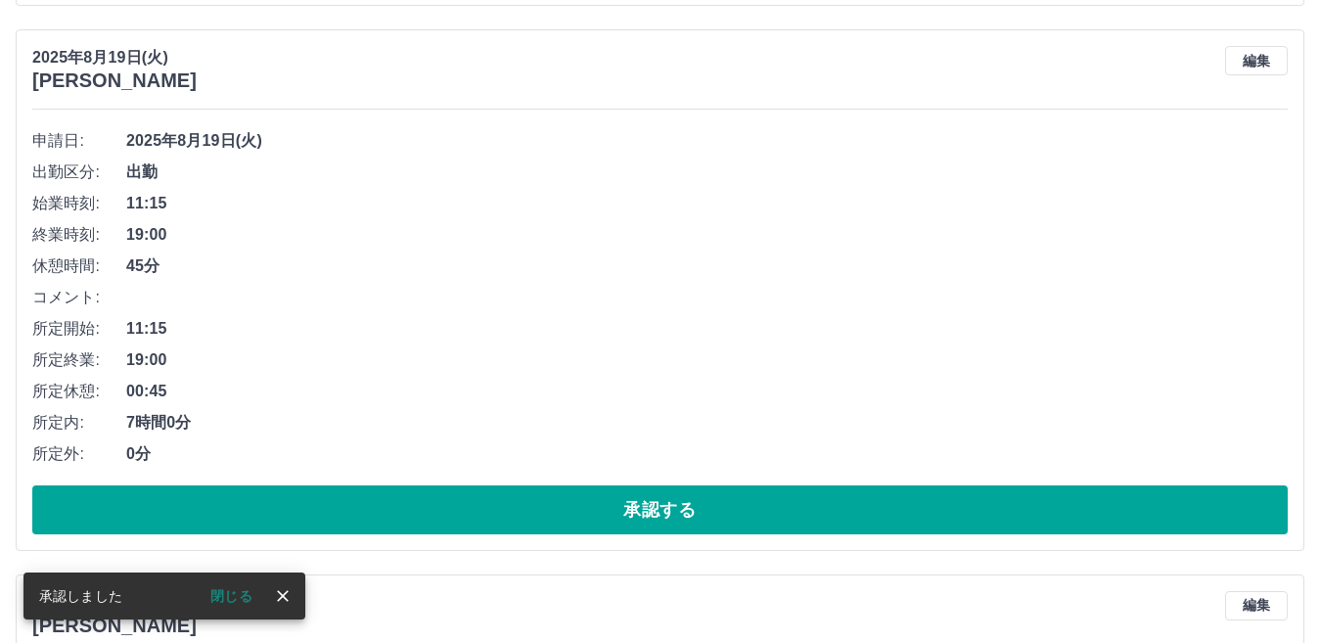
scroll to position [996, 0]
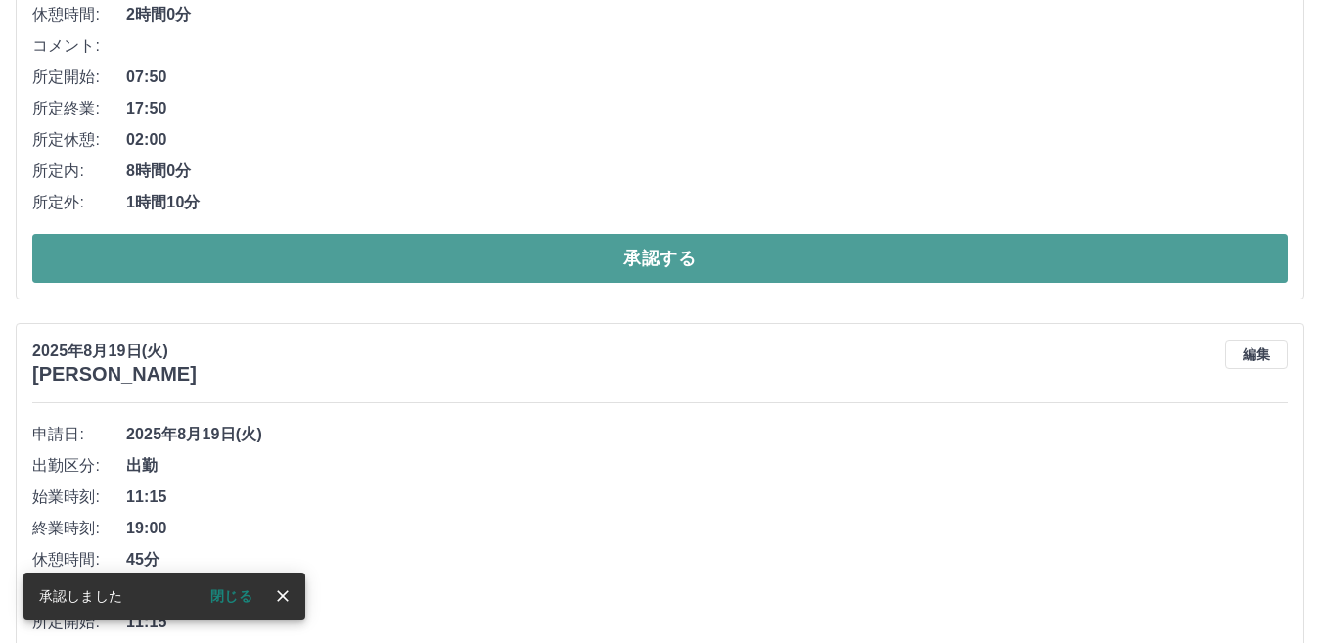
click at [389, 259] on button "承認する" at bounding box center [659, 258] width 1255 height 49
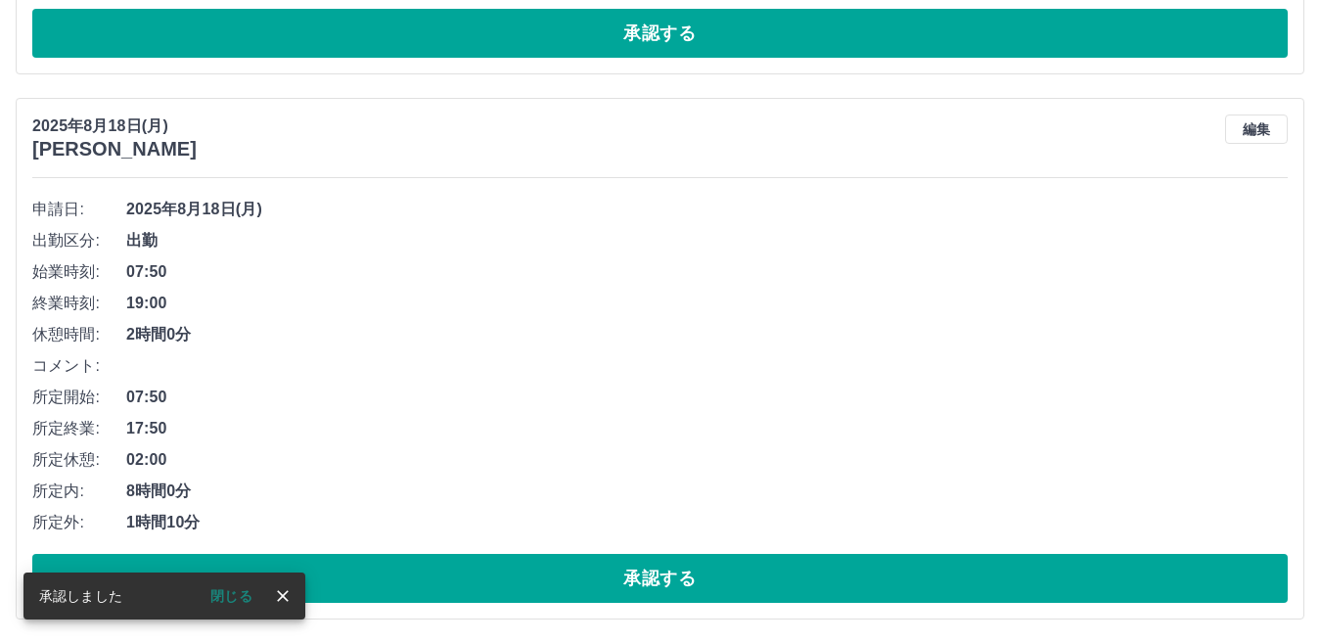
scroll to position [940, 0]
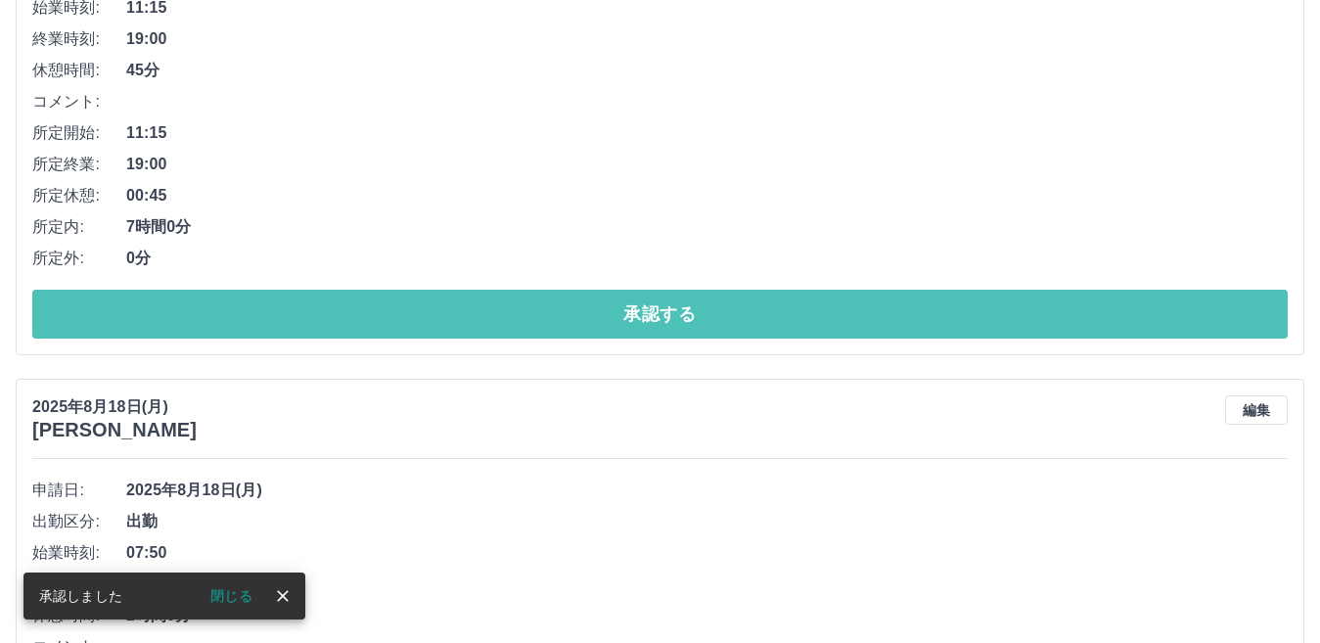
click at [355, 314] on button "承認する" at bounding box center [659, 314] width 1255 height 49
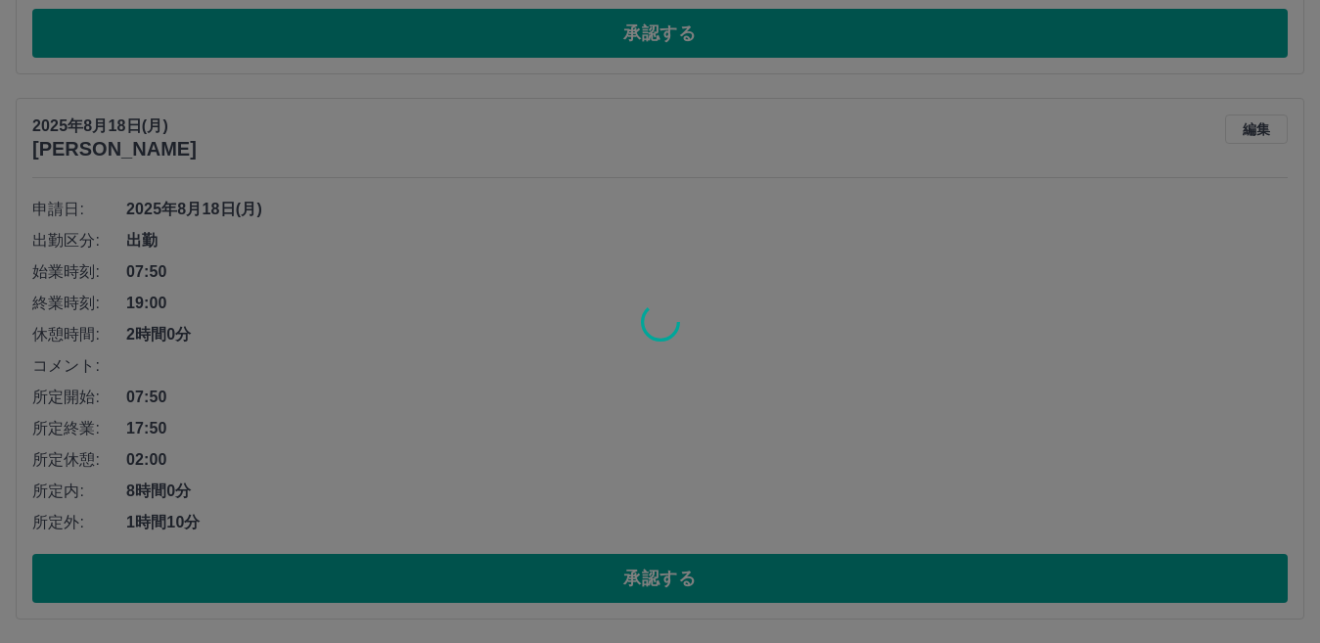
scroll to position [678, 0]
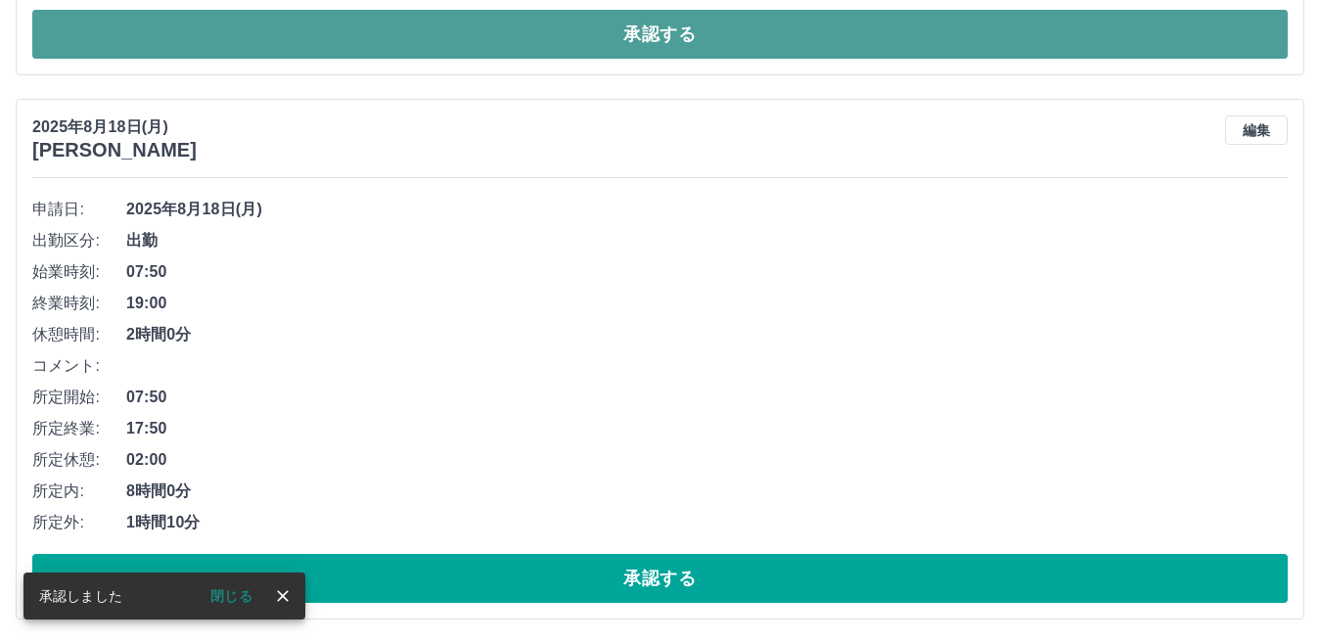
click at [710, 45] on button "承認する" at bounding box center [659, 34] width 1255 height 49
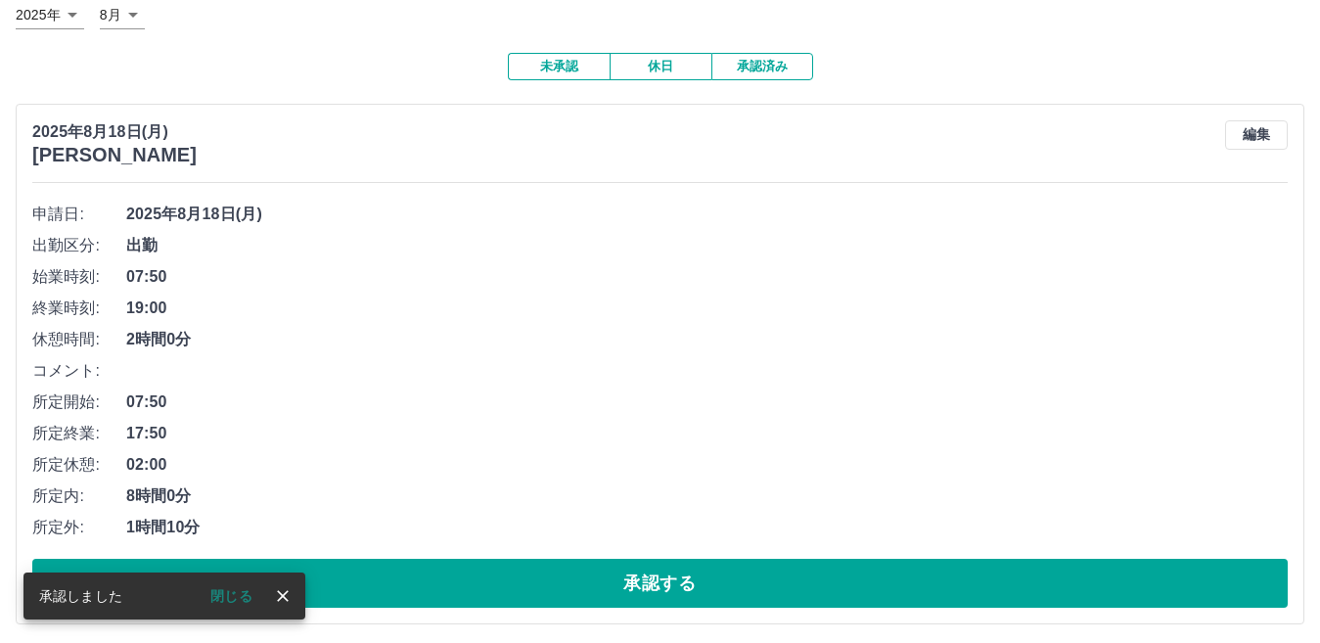
scroll to position [134, 0]
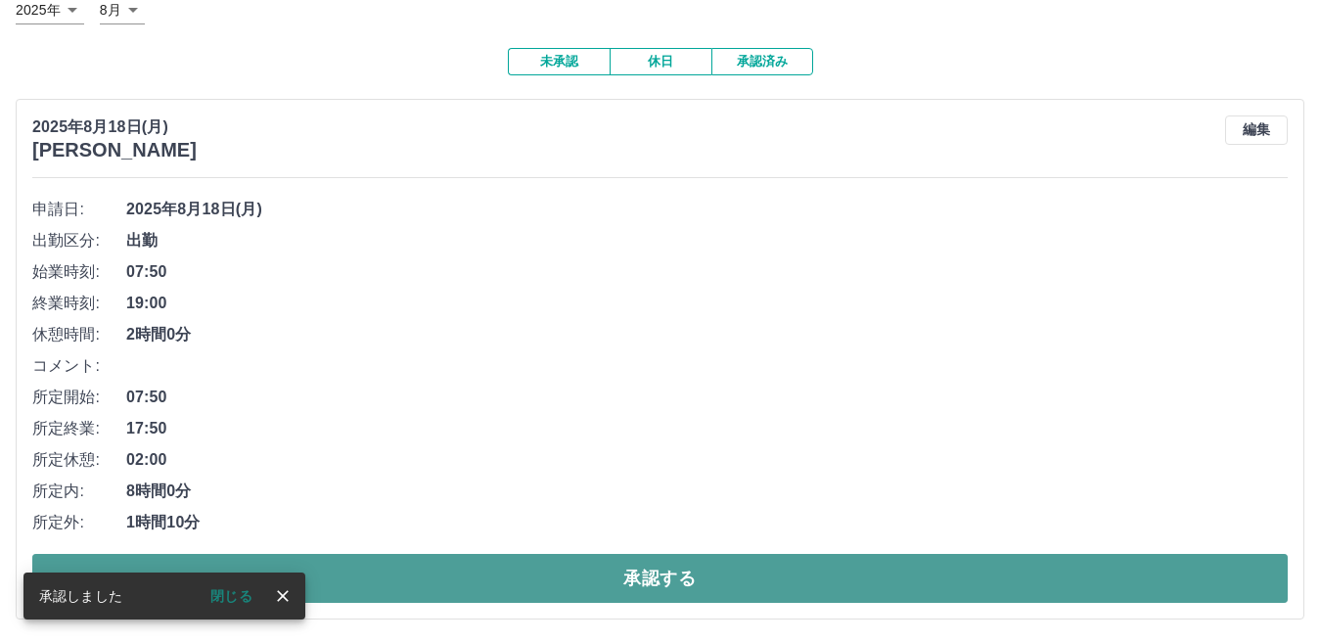
click at [445, 576] on button "承認する" at bounding box center [659, 578] width 1255 height 49
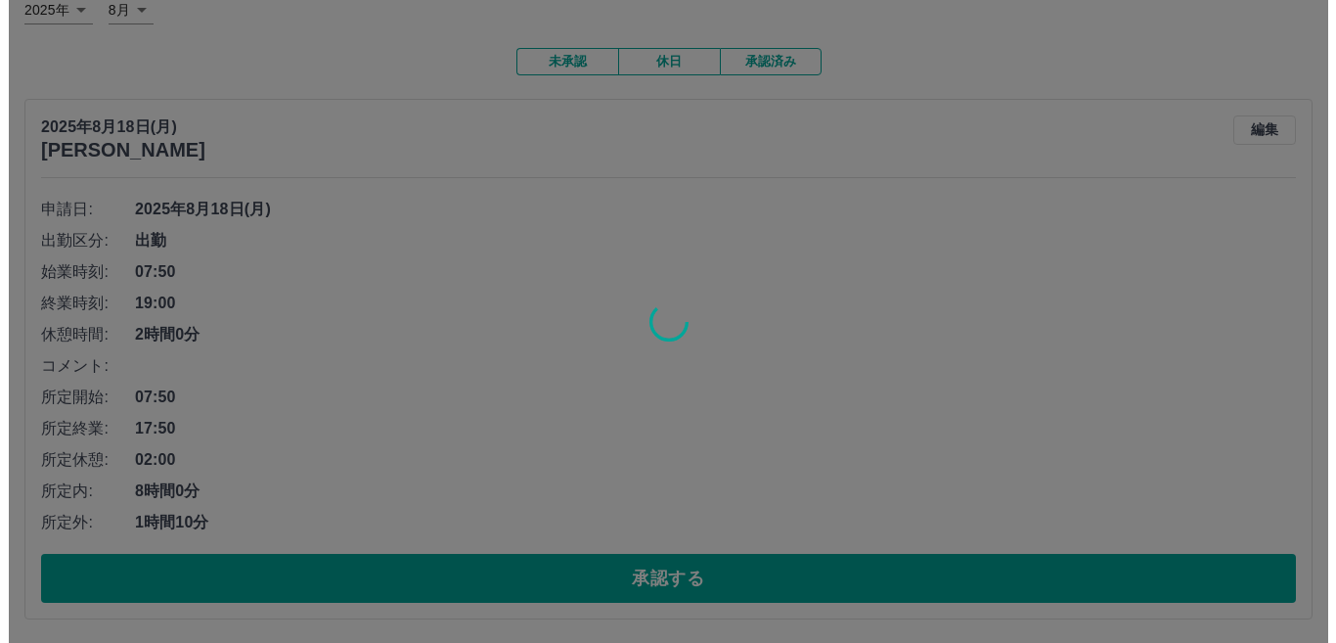
scroll to position [0, 0]
